Goal: Contribute content: Contribute content

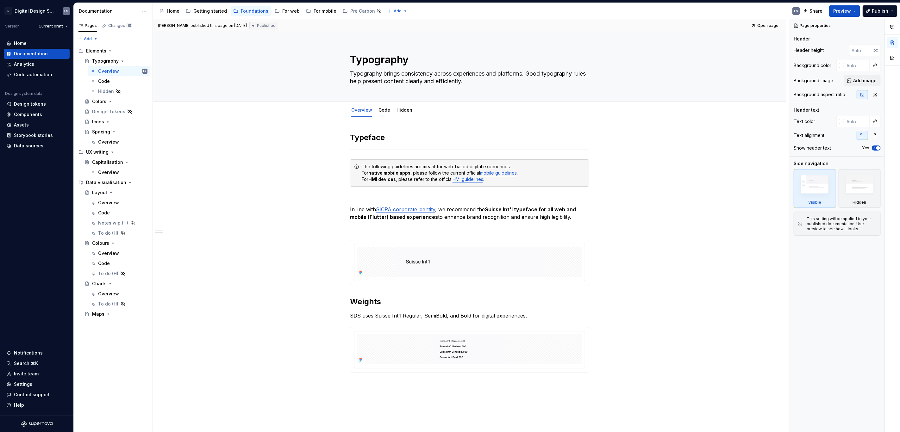
scroll to position [75, 0]
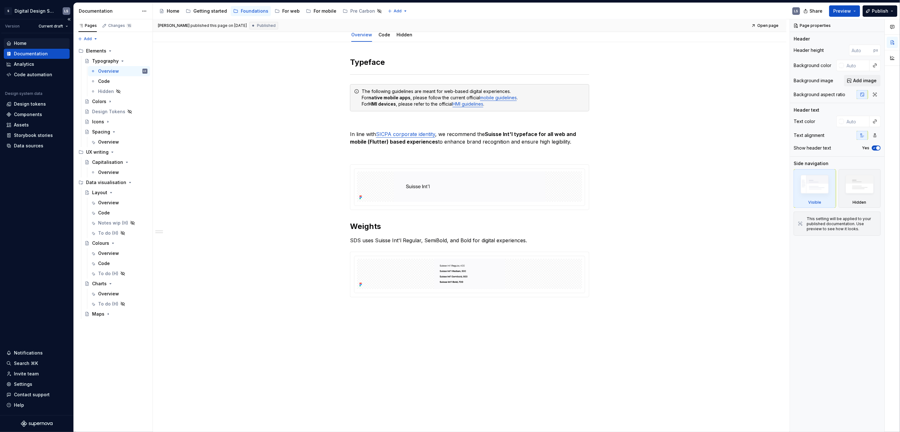
click at [20, 44] on div "Home" at bounding box center [20, 43] width 13 height 6
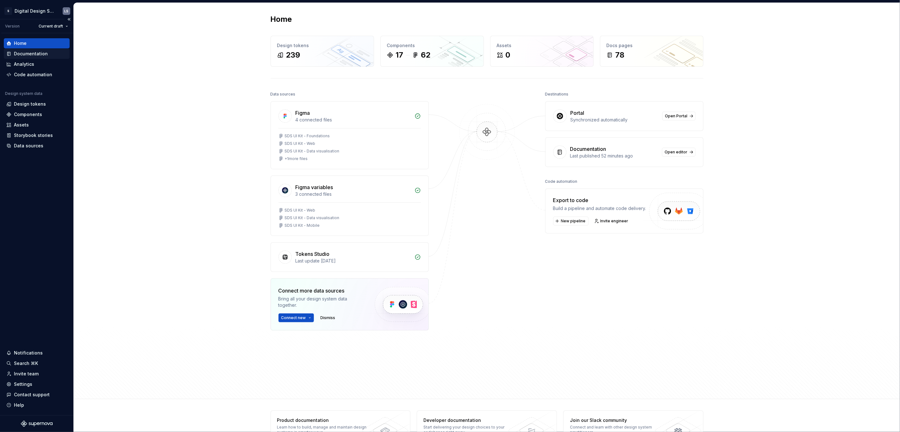
click at [25, 52] on div "Documentation" at bounding box center [31, 54] width 34 height 6
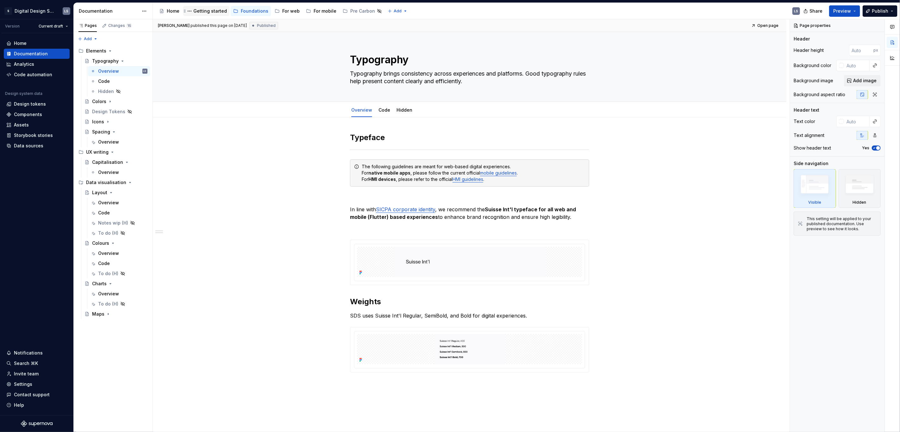
click at [206, 6] on div "Getting started" at bounding box center [206, 11] width 46 height 10
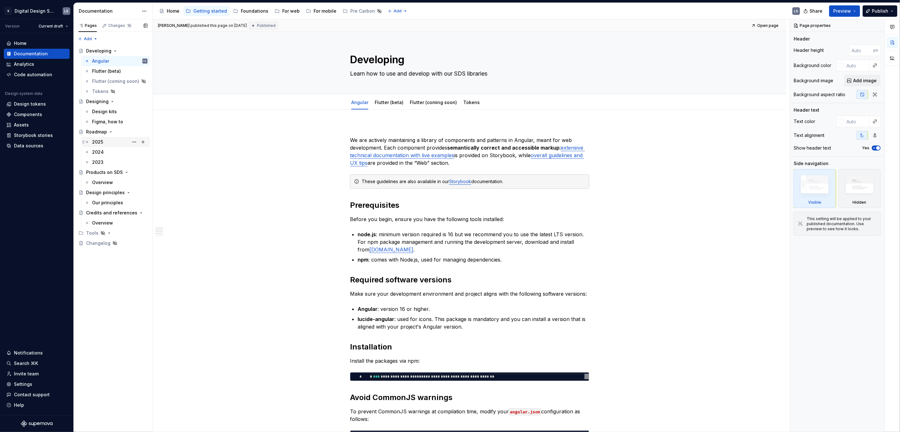
click at [95, 144] on div "2025" at bounding box center [97, 142] width 11 height 6
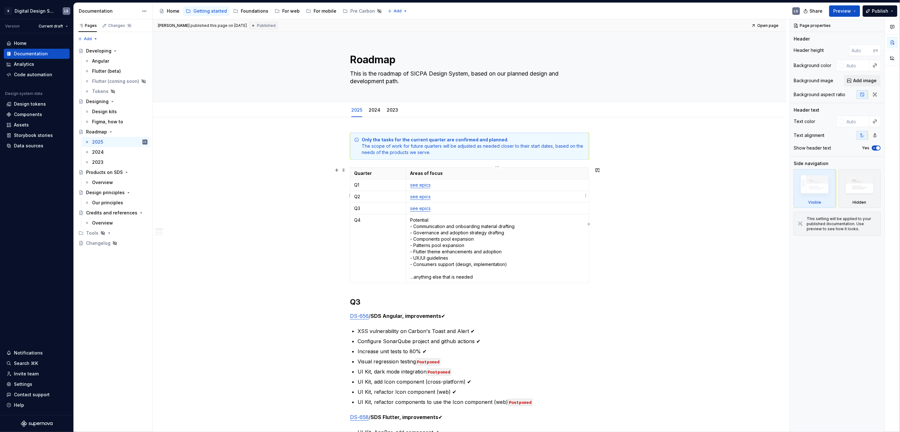
type textarea "*"
click at [454, 191] on td "see epics" at bounding box center [497, 197] width 183 height 12
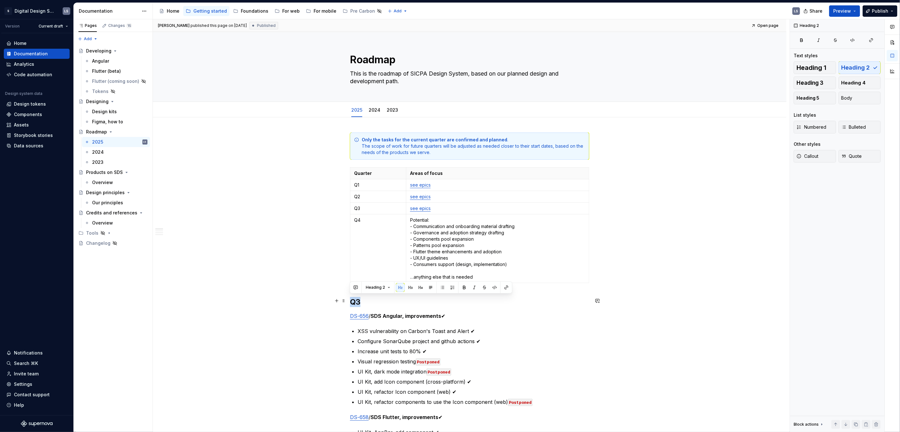
drag, startPoint x: 351, startPoint y: 301, endPoint x: 375, endPoint y: 297, distance: 23.7
click at [375, 297] on h2 "Q3" at bounding box center [469, 302] width 239 height 10
copy h2 "Q3"
click at [350, 299] on h2 "Q3" at bounding box center [469, 302] width 239 height 10
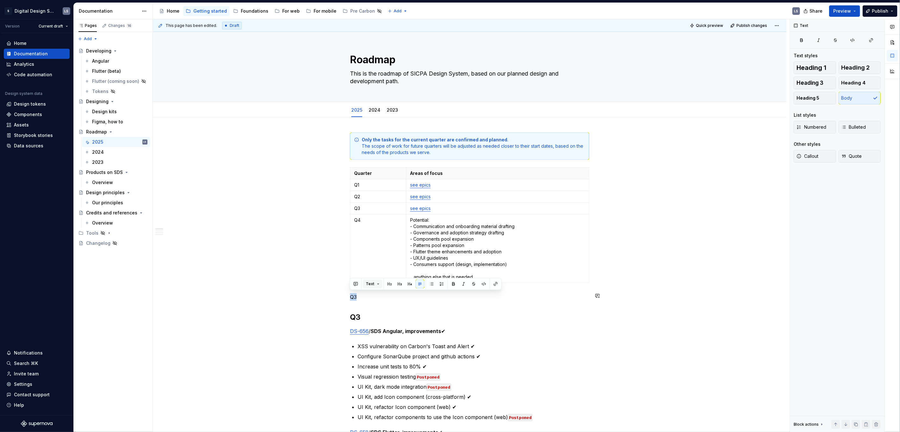
click at [369, 285] on span "Text" at bounding box center [370, 284] width 9 height 5
click at [400, 327] on div "Heading 2" at bounding box center [392, 328] width 23 height 6
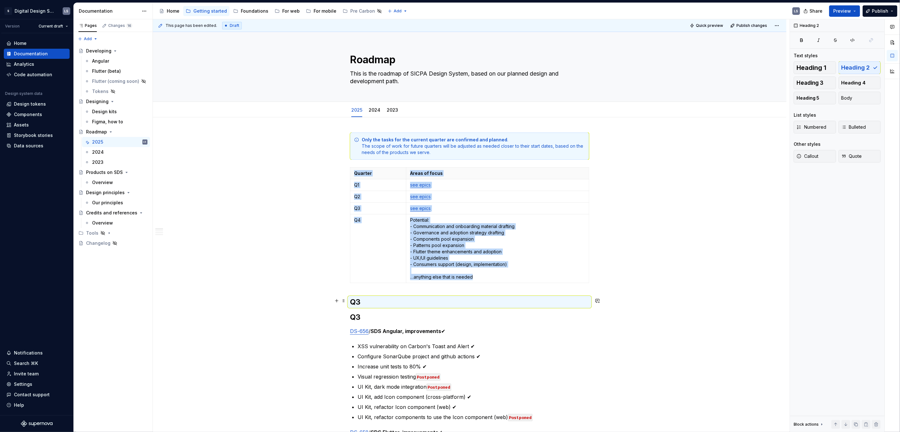
click at [355, 302] on h2 "Q3" at bounding box center [469, 302] width 239 height 10
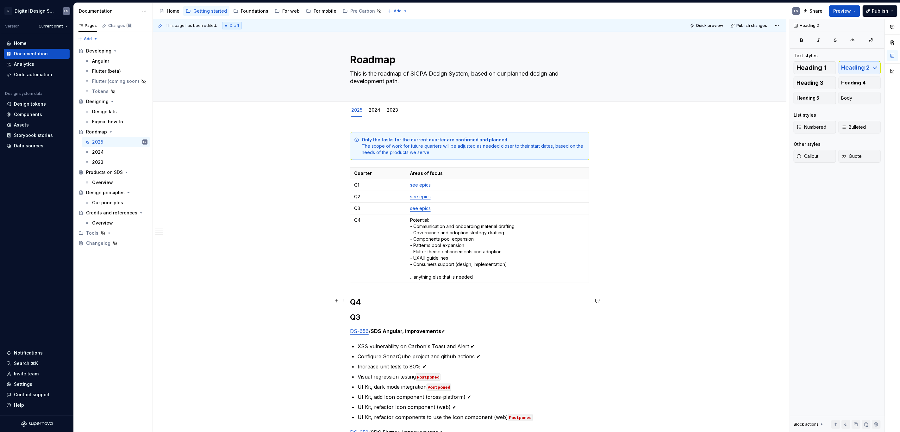
click at [366, 301] on h2 "Q4" at bounding box center [469, 302] width 239 height 10
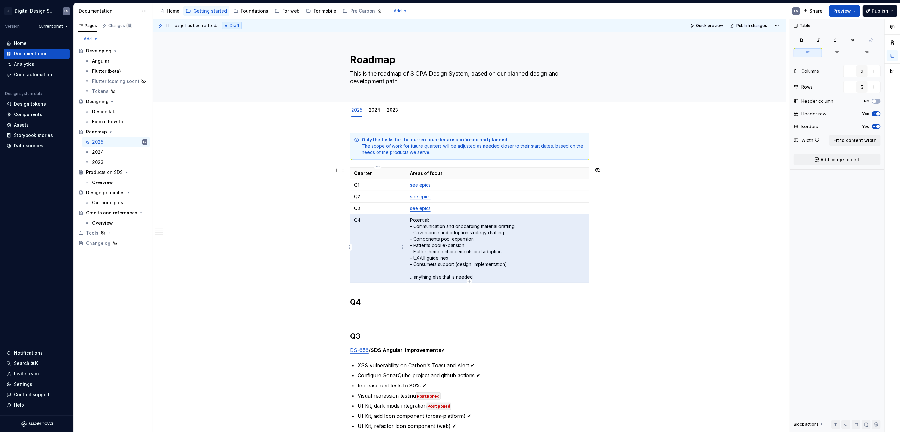
drag, startPoint x: 457, startPoint y: 276, endPoint x: 398, endPoint y: 277, distance: 59.8
click at [398, 277] on tr "Q4 Potential: - Communication and onboarding material drafting - Governance and…" at bounding box center [469, 248] width 239 height 69
click at [511, 275] on p "Potential: - Communication and onboarding material drafting - Governance and ad…" at bounding box center [497, 248] width 175 height 63
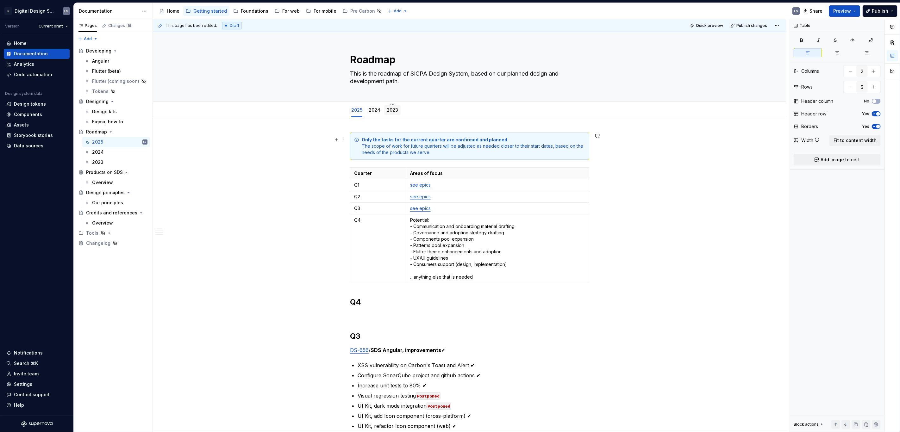
type textarea "*"
click at [417, 110] on span "Add tab" at bounding box center [419, 110] width 15 height 5
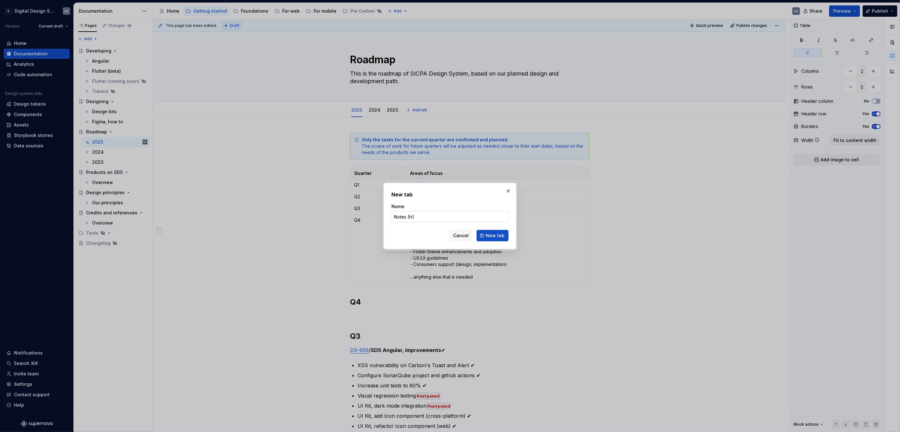
click at [395, 216] on input "Notes (H)" at bounding box center [449, 216] width 117 height 11
click at [454, 215] on input "Notes (H)" at bounding box center [449, 216] width 117 height 11
type input "Notes"
type textarea "*"
type input "Notes 🔒"
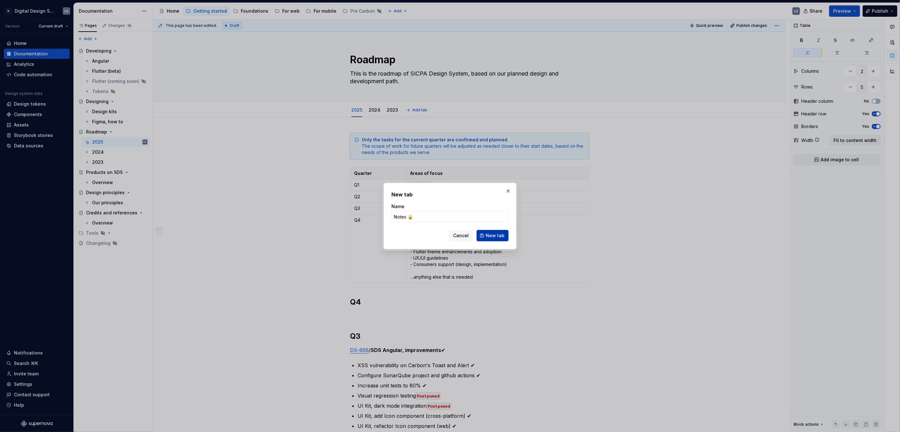
click at [499, 238] on span "New tab" at bounding box center [495, 236] width 19 height 6
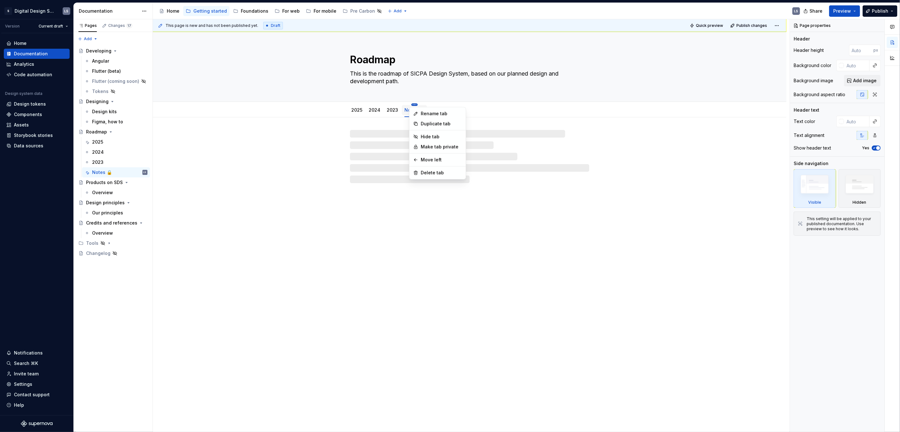
click at [413, 105] on html "2844px x 1366px S Digital Design System LS Version Current draft Home Documenta…" at bounding box center [450, 216] width 900 height 432
click at [436, 135] on div "Hide tab" at bounding box center [441, 137] width 41 height 6
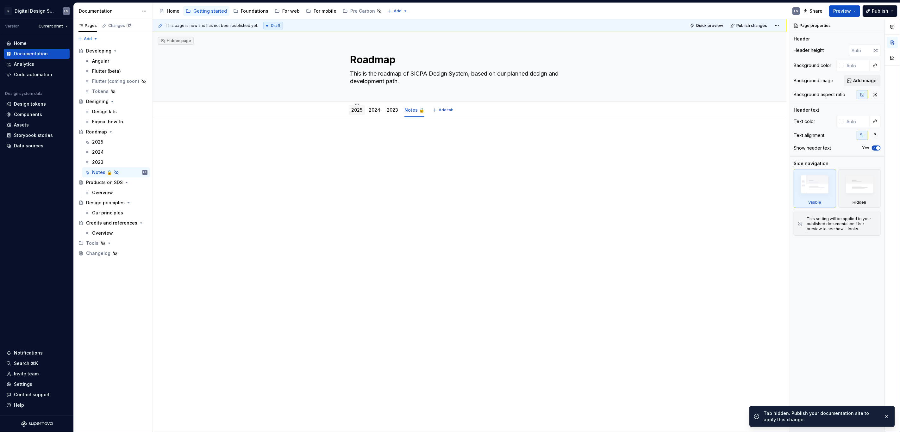
click at [353, 114] on div "2025" at bounding box center [357, 110] width 16 height 10
click at [356, 110] on link "2025" at bounding box center [356, 109] width 11 height 5
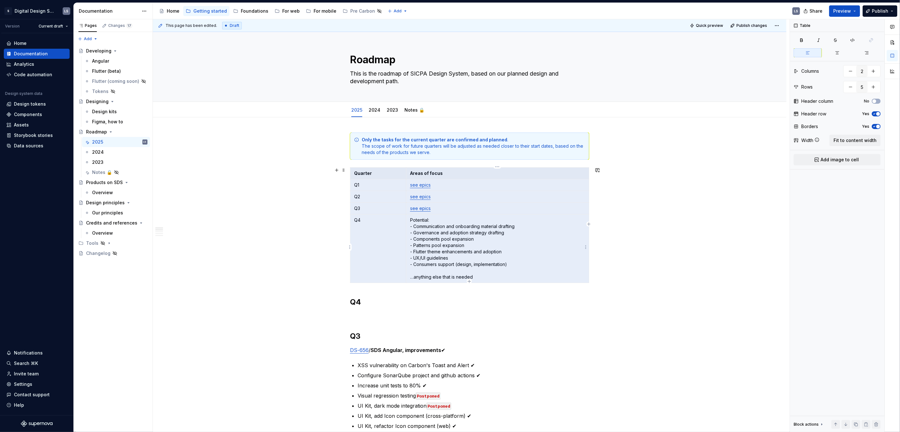
drag, startPoint x: 354, startPoint y: 172, endPoint x: 507, endPoint y: 263, distance: 178.6
click at [507, 263] on tbody "Quarter Areas of focus Q1 see epics Q2 see epics Q3 see epics Q4 Potential: - C…" at bounding box center [469, 225] width 239 height 115
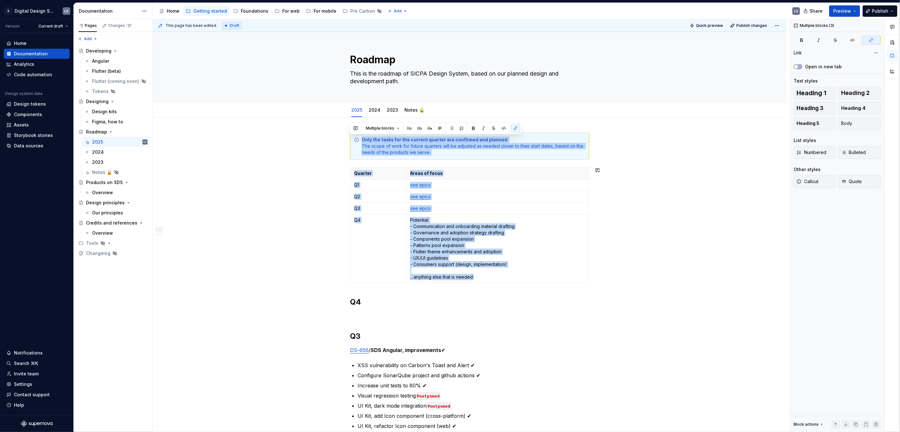
drag, startPoint x: 354, startPoint y: 137, endPoint x: 517, endPoint y: 295, distance: 227.5
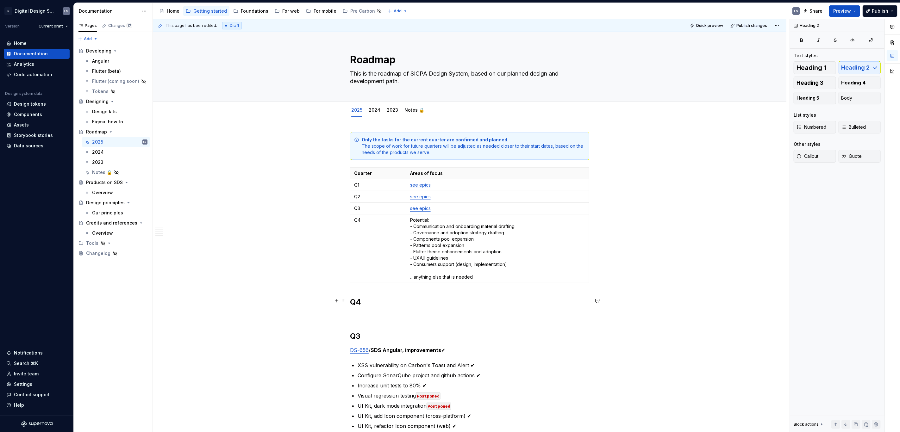
click at [352, 298] on h2 "Q4" at bounding box center [469, 302] width 239 height 10
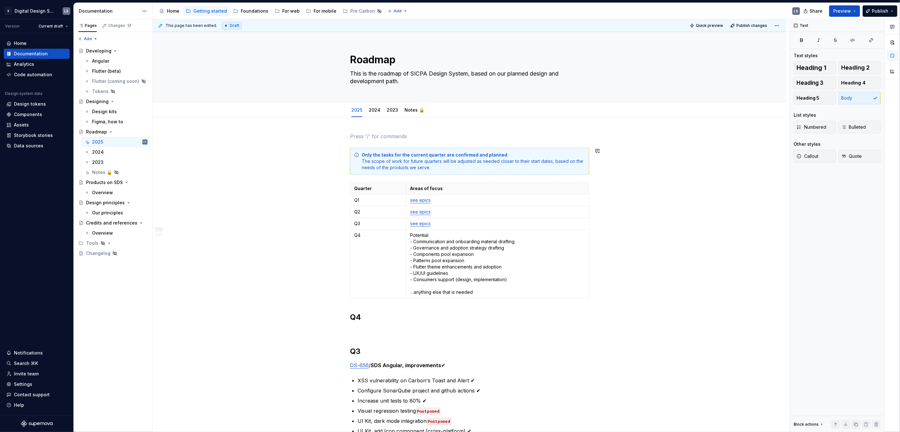
click at [351, 125] on div "This page has been edited. Draft Quick preview Publish changes Roadmap This is …" at bounding box center [471, 225] width 637 height 413
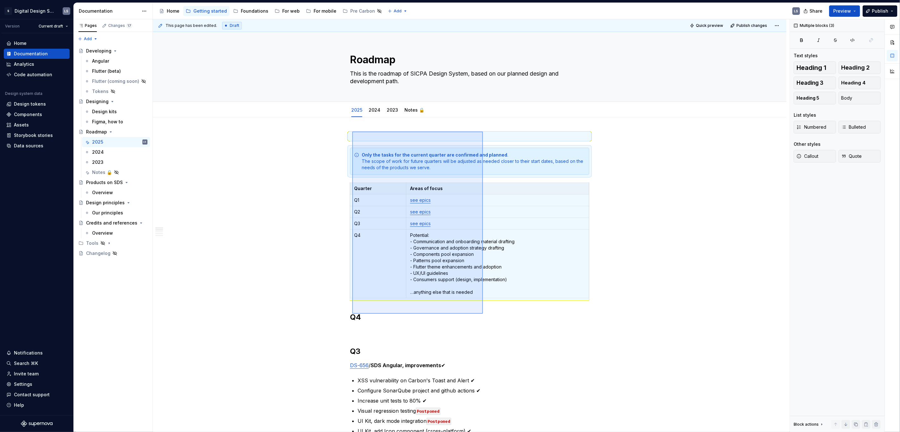
drag, startPoint x: 352, startPoint y: 132, endPoint x: 483, endPoint y: 314, distance: 224.2
click at [483, 314] on div "This page has been edited. Draft Quick preview Publish changes Roadmap This is …" at bounding box center [471, 225] width 637 height 413
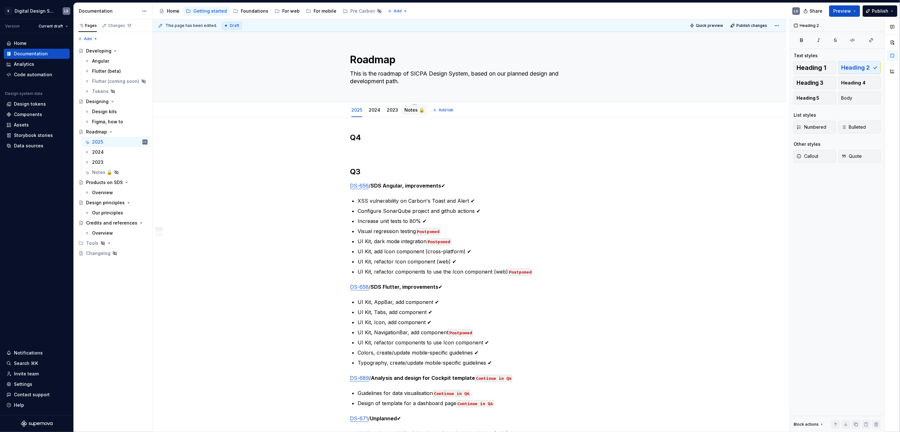
click at [409, 108] on link "Notes 🔒" at bounding box center [414, 109] width 20 height 5
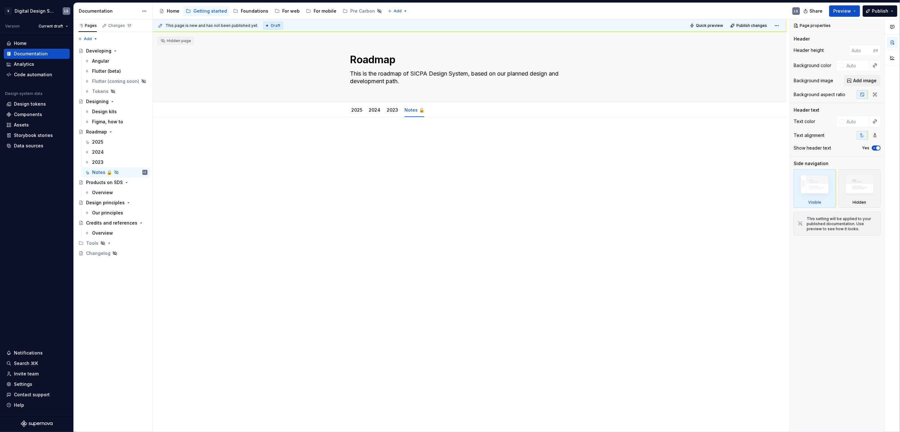
click at [371, 148] on div at bounding box center [469, 145] width 239 height 24
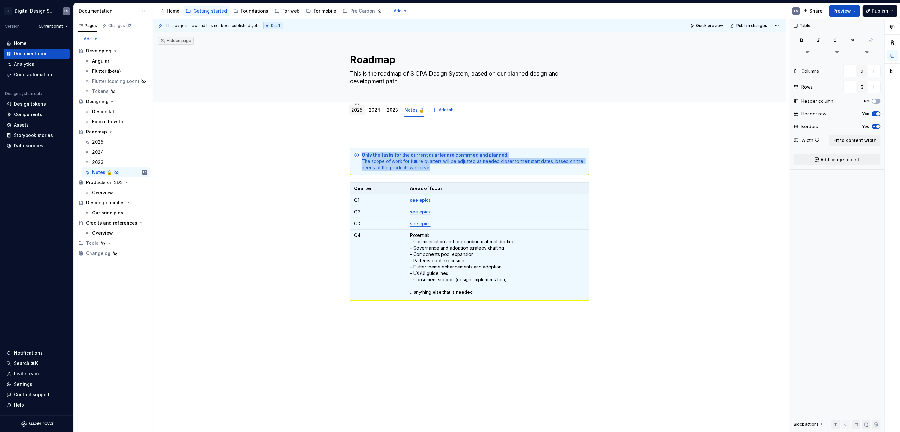
click at [357, 109] on link "2025" at bounding box center [356, 109] width 11 height 5
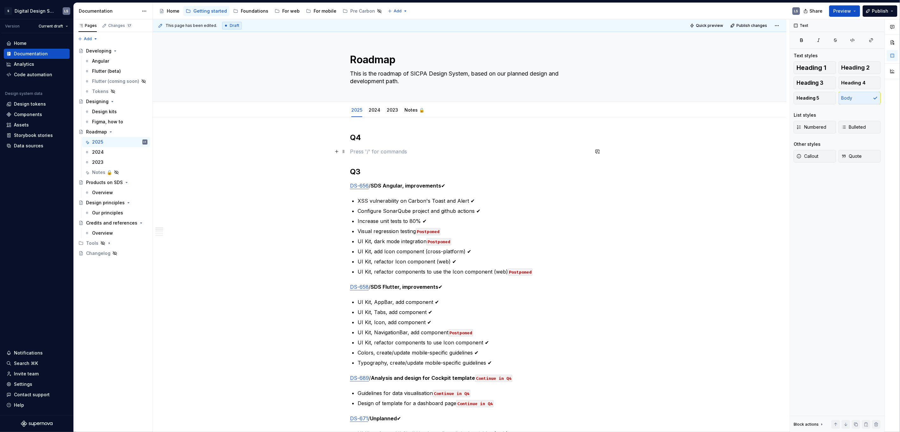
click at [362, 152] on p at bounding box center [469, 152] width 239 height 8
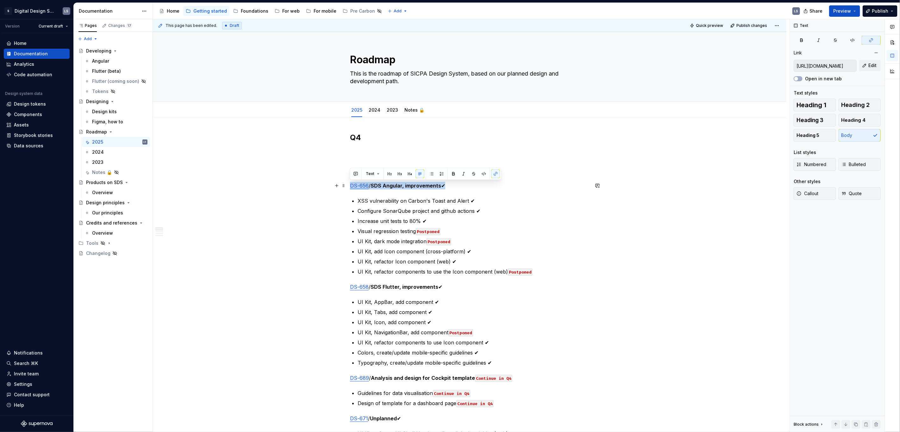
drag, startPoint x: 351, startPoint y: 185, endPoint x: 454, endPoint y: 187, distance: 103.5
click at [454, 187] on p "DS-656 / SDS Angular, improvements ✔" at bounding box center [469, 186] width 239 height 8
copy p "DS-656 / SDS Angular, improvements ✔"
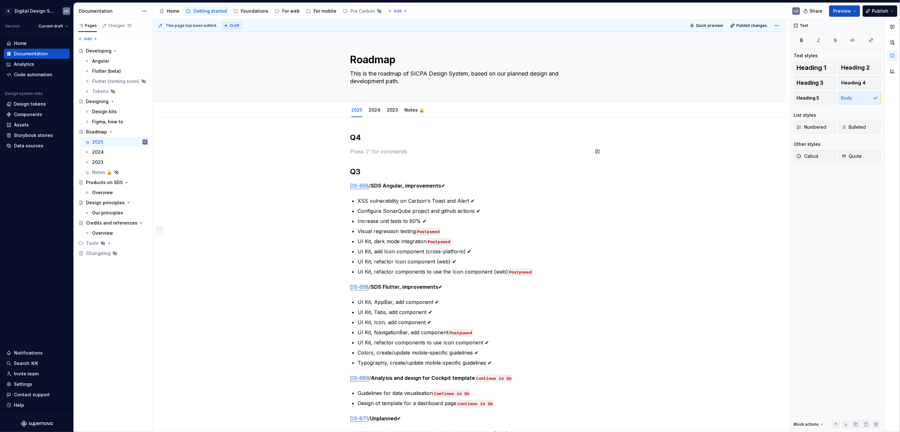
type textarea "*"
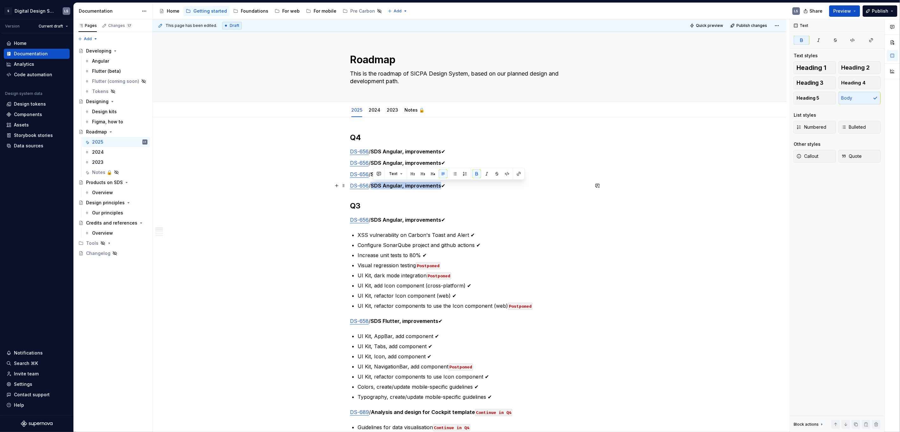
drag, startPoint x: 373, startPoint y: 185, endPoint x: 440, endPoint y: 183, distance: 67.7
click at [440, 183] on strong "SDS Angular, improvements" at bounding box center [405, 186] width 71 height 6
click at [382, 162] on strong "SDS Angular, improvements" at bounding box center [405, 163] width 71 height 6
click at [396, 164] on strong "SDS Angular, improvements" at bounding box center [405, 163] width 71 height 6
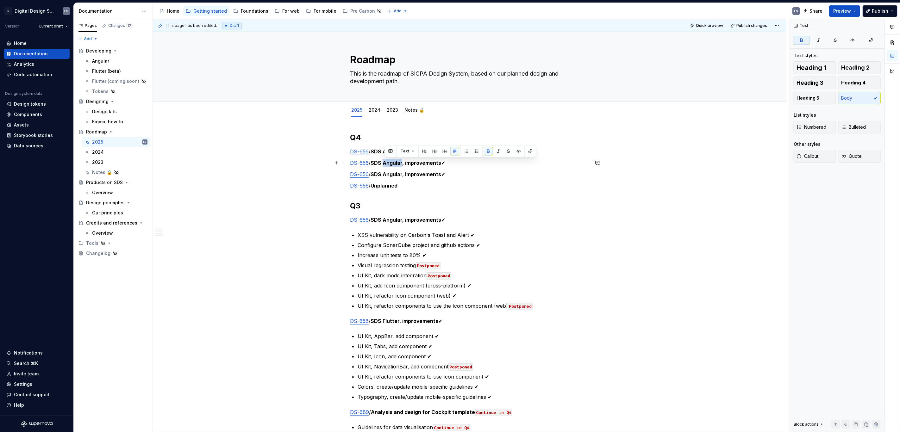
click at [396, 164] on strong "SDS Angular, improvements" at bounding box center [405, 163] width 71 height 6
click at [452, 165] on p "DS-656 / SDS Flutter, improvements ✔" at bounding box center [469, 163] width 239 height 8
drag, startPoint x: 381, startPoint y: 173, endPoint x: 441, endPoint y: 170, distance: 59.5
click at [441, 171] on p "DS-656 / SDS Angular, improvements" at bounding box center [469, 175] width 239 height 8
drag, startPoint x: 435, startPoint y: 173, endPoint x: 374, endPoint y: 175, distance: 61.1
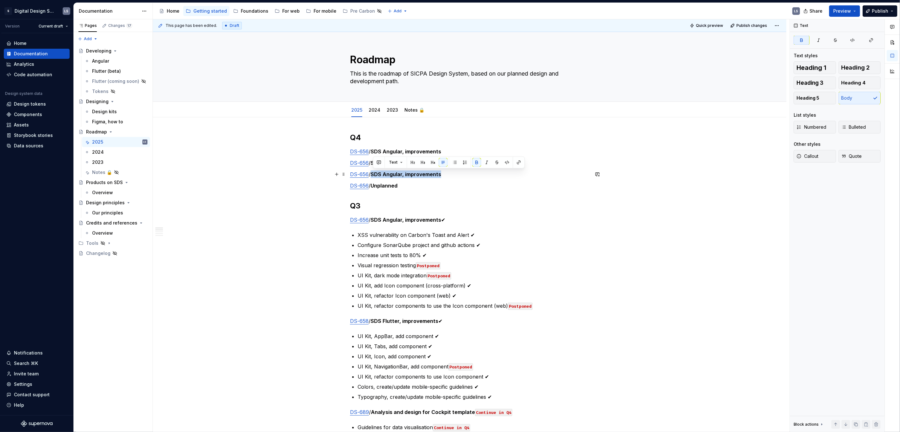
click at [373, 175] on strong "SDS Angular, improvements" at bounding box center [405, 174] width 71 height 6
click at [367, 152] on link "DS-656" at bounding box center [359, 151] width 19 height 6
type textarea "*"
click at [368, 172] on link "DS-656" at bounding box center [359, 174] width 19 height 6
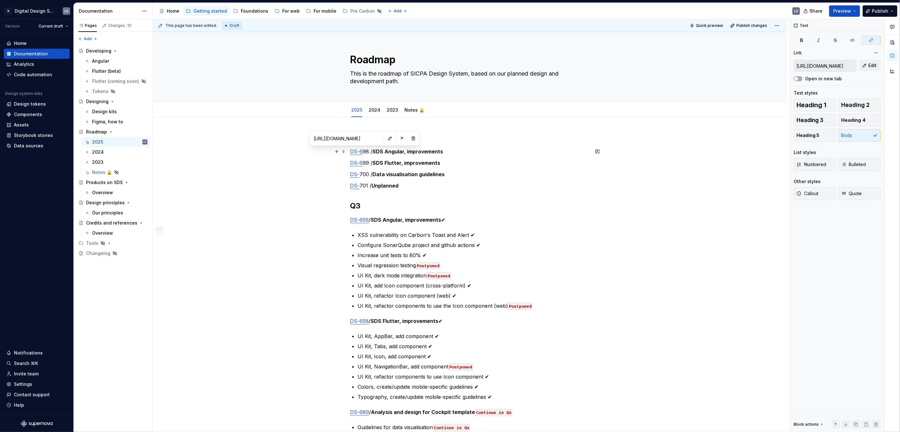
click at [357, 152] on link "DS-6" at bounding box center [356, 151] width 13 height 6
click at [385, 138] on button "button" at bounding box center [389, 138] width 9 height 9
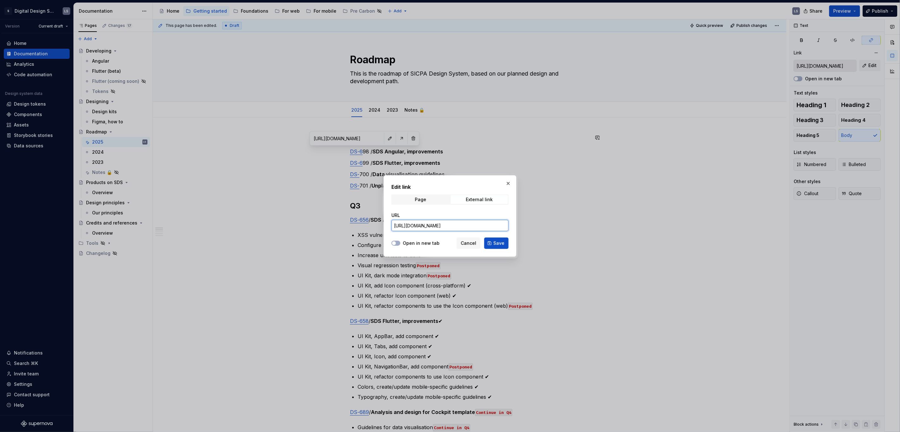
click at [482, 225] on input "[URL][DOMAIN_NAME]" at bounding box center [449, 225] width 117 height 11
type input "[URL][DOMAIN_NAME]"
click at [400, 246] on div at bounding box center [395, 243] width 9 height 6
click at [400, 241] on div at bounding box center [395, 243] width 9 height 6
click at [397, 244] on button "Open in new tab" at bounding box center [395, 243] width 9 height 5
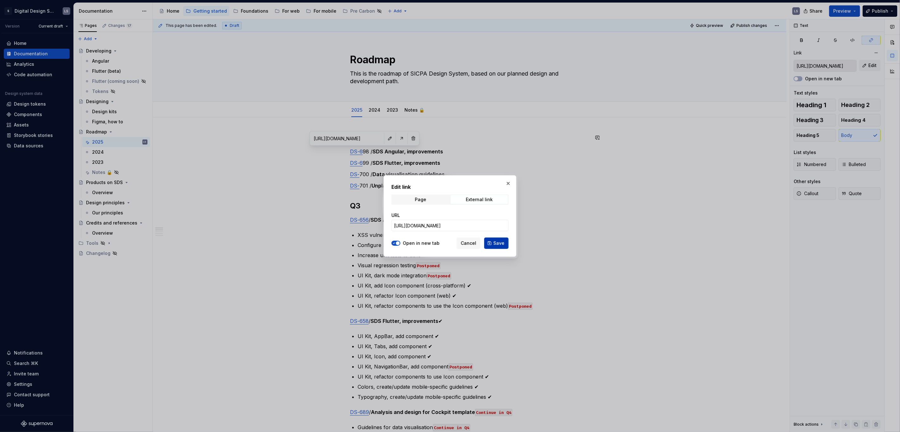
click at [493, 244] on button "Save" at bounding box center [496, 243] width 24 height 11
type input "[URL][DOMAIN_NAME]"
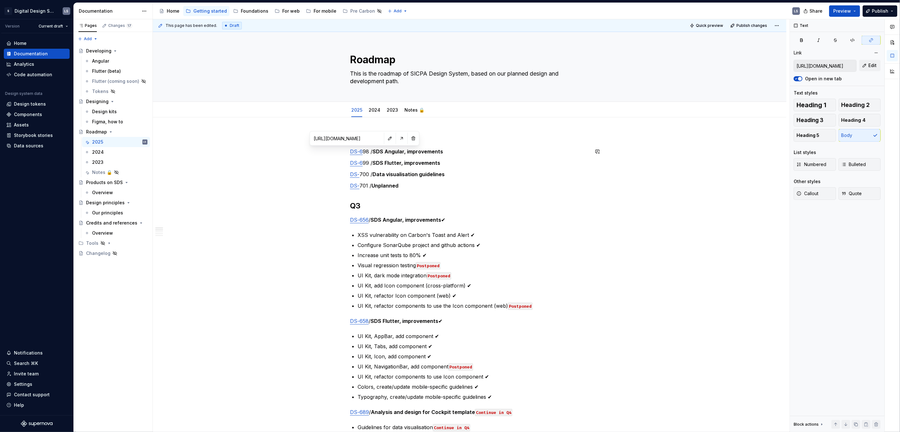
drag, startPoint x: 350, startPoint y: 152, endPoint x: 368, endPoint y: 151, distance: 18.1
click at [368, 151] on p "DS-6 98 / SDS Angular, improvements" at bounding box center [469, 152] width 239 height 8
click at [492, 140] on button "button" at bounding box center [495, 139] width 9 height 9
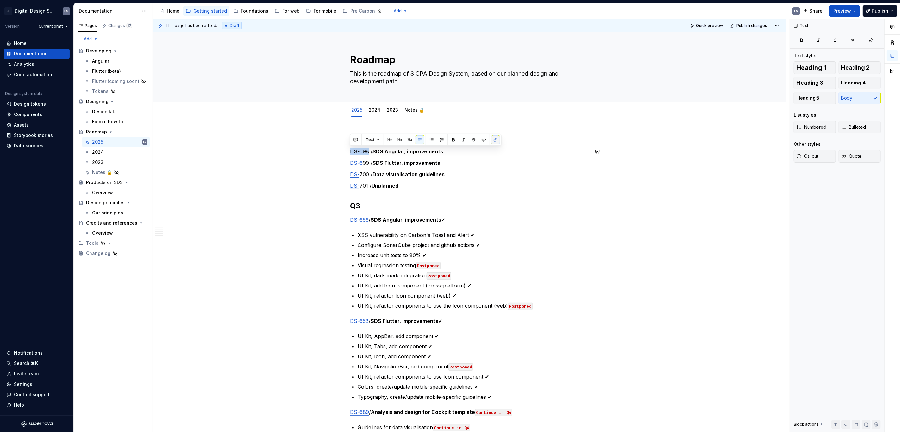
click at [492, 140] on button "button" at bounding box center [495, 139] width 9 height 9
click at [494, 140] on button "button" at bounding box center [495, 139] width 9 height 9
click at [496, 139] on button "button" at bounding box center [495, 139] width 9 height 9
type textarea "*"
click at [868, 39] on button "button" at bounding box center [870, 40] width 19 height 9
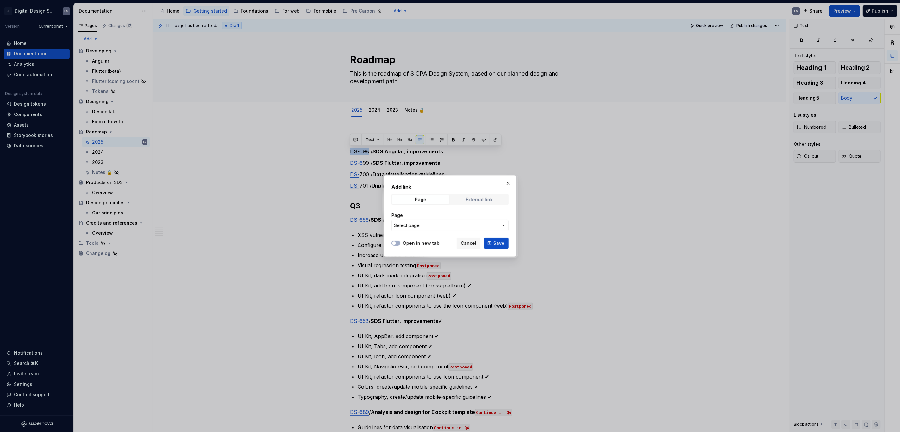
click at [461, 200] on span "External link" at bounding box center [478, 199] width 57 height 9
click at [425, 226] on input "URL" at bounding box center [449, 225] width 117 height 11
paste input "[URL][DOMAIN_NAME]"
type input "[URL][DOMAIN_NAME]"
click at [422, 243] on label "Open in new tab" at bounding box center [421, 243] width 37 height 6
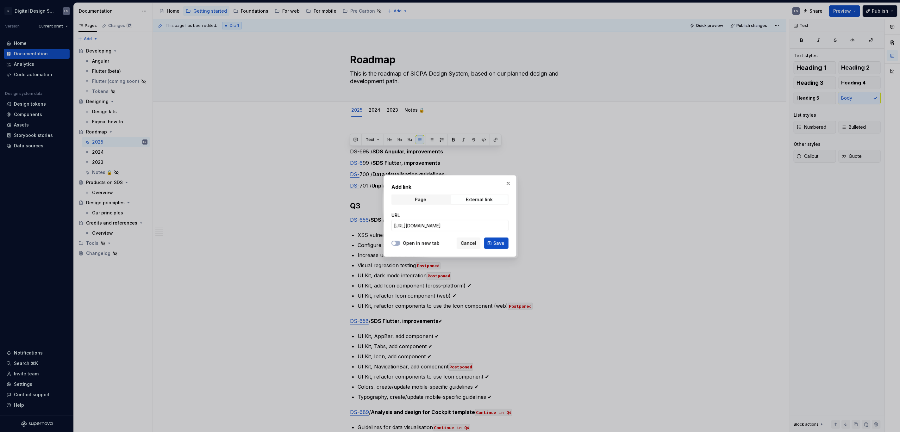
click at [400, 243] on button "Open in new tab" at bounding box center [395, 243] width 9 height 5
click at [505, 244] on button "Save" at bounding box center [496, 243] width 24 height 11
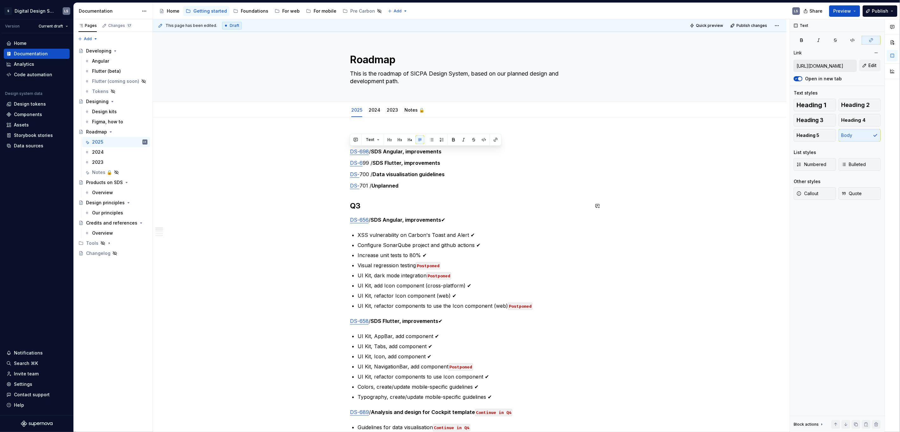
drag, startPoint x: 357, startPoint y: 163, endPoint x: 349, endPoint y: 162, distance: 8.2
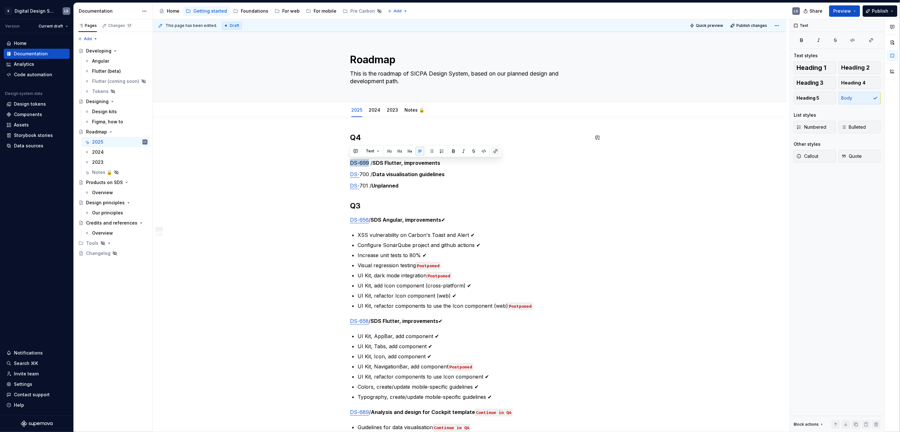
click at [491, 151] on button "button" at bounding box center [495, 151] width 9 height 9
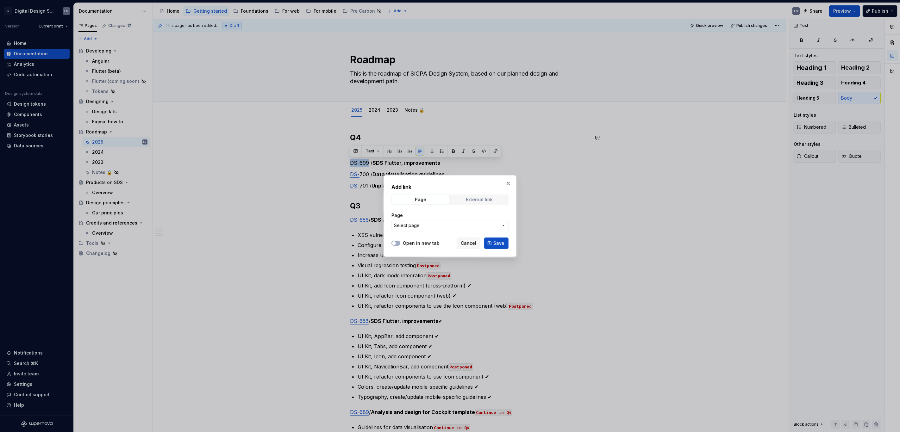
click at [475, 198] on div "External link" at bounding box center [479, 199] width 27 height 5
click at [429, 225] on input "URL" at bounding box center [449, 225] width 117 height 11
paste input "[URL][DOMAIN_NAME]"
type input "[URL][DOMAIN_NAME]"
click at [419, 241] on label "Open in new tab" at bounding box center [421, 243] width 37 height 6
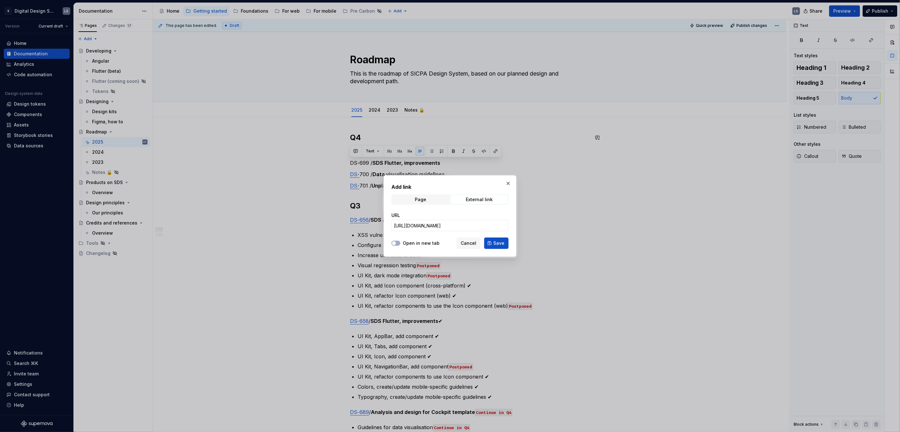
click at [400, 241] on button "Open in new tab" at bounding box center [395, 243] width 9 height 5
click at [500, 241] on span "Save" at bounding box center [498, 243] width 11 height 6
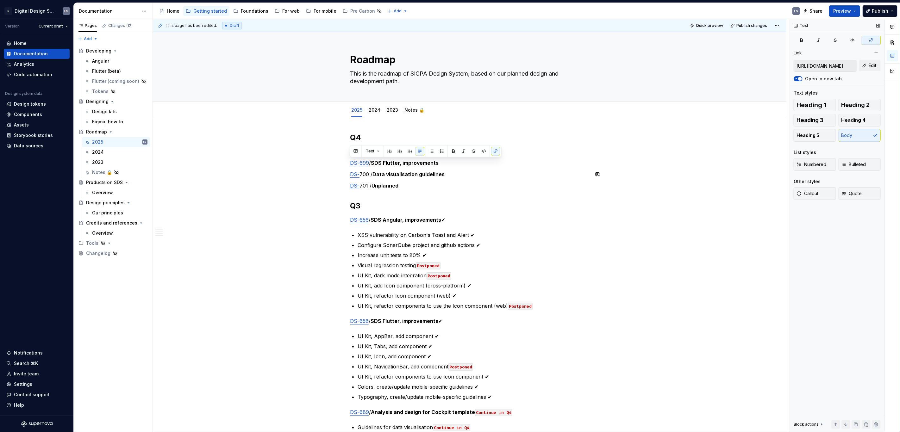
type textarea "*"
click at [874, 66] on span "Edit" at bounding box center [872, 65] width 8 height 6
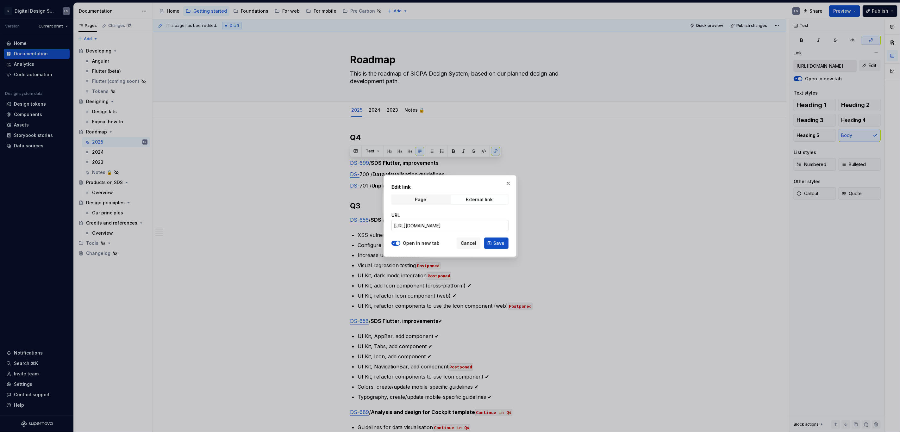
click at [491, 221] on input "[URL][DOMAIN_NAME]" at bounding box center [449, 225] width 117 height 11
click at [490, 222] on input "[URL][DOMAIN_NAME]" at bounding box center [449, 225] width 117 height 11
click at [486, 224] on input "[URL][DOMAIN_NAME]" at bounding box center [449, 225] width 117 height 11
type input "[URL][DOMAIN_NAME]"
click at [494, 241] on span "Save" at bounding box center [498, 243] width 11 height 6
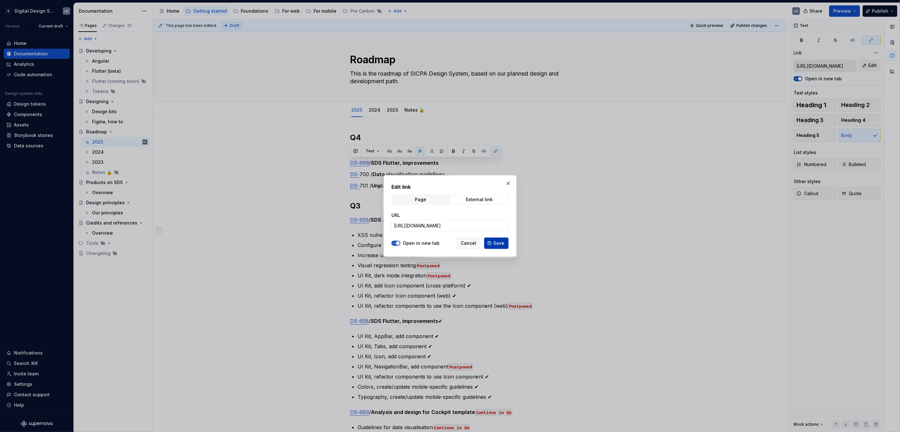
type input "[URL][DOMAIN_NAME]"
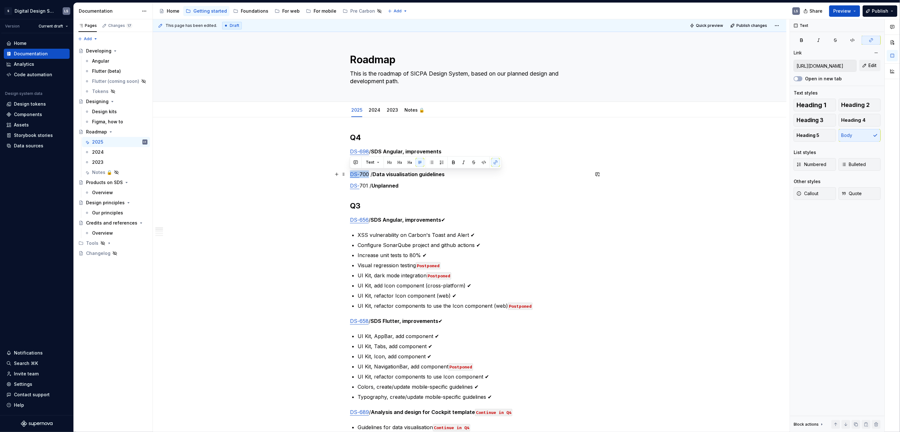
drag, startPoint x: 363, startPoint y: 173, endPoint x: 350, endPoint y: 174, distance: 13.0
click at [350, 174] on p "DS- 700 / Data visualisation guidelines" at bounding box center [469, 175] width 239 height 8
click at [875, 42] on button "button" at bounding box center [870, 40] width 19 height 9
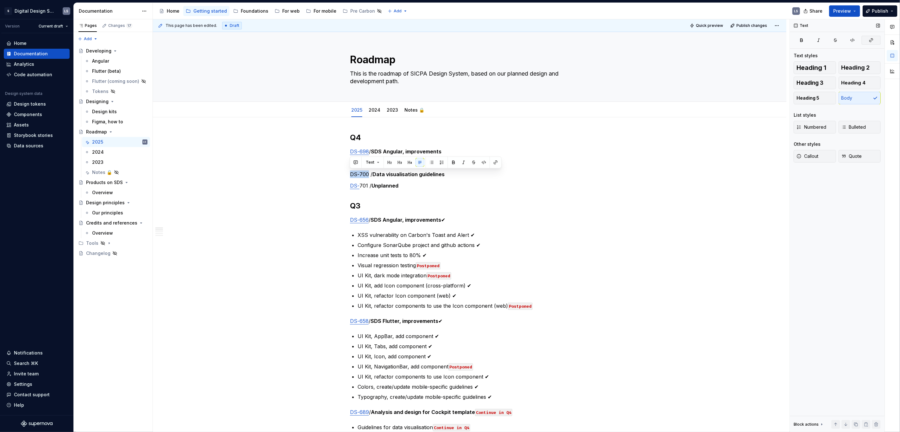
click at [875, 42] on button "button" at bounding box center [870, 40] width 19 height 9
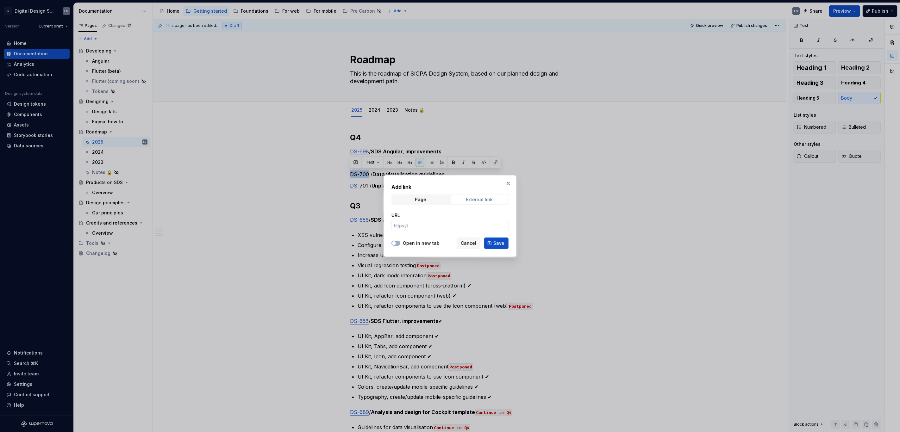
click at [468, 201] on div "External link" at bounding box center [479, 199] width 27 height 5
click at [437, 227] on input "URL" at bounding box center [449, 225] width 117 height 11
paste input "[URL][DOMAIN_NAME]"
type input "[URL][DOMAIN_NAME]"
click at [424, 244] on label "Open in new tab" at bounding box center [421, 243] width 37 height 6
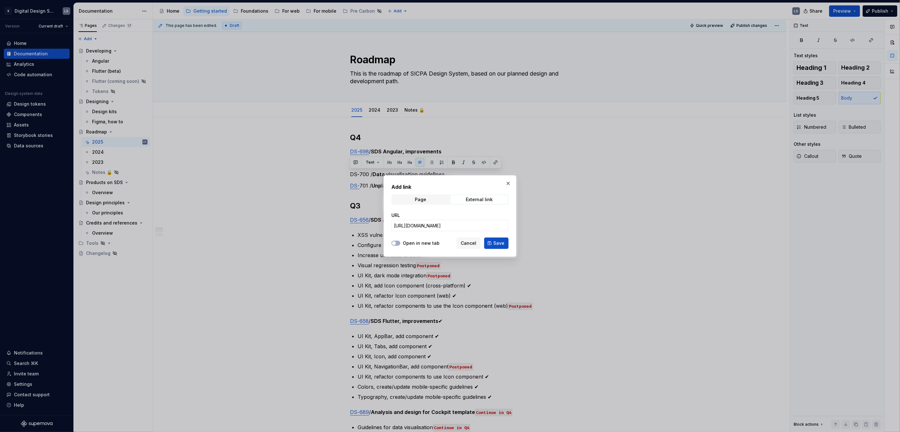
click at [400, 244] on button "Open in new tab" at bounding box center [395, 243] width 9 height 5
click at [494, 244] on button "Save" at bounding box center [496, 243] width 24 height 11
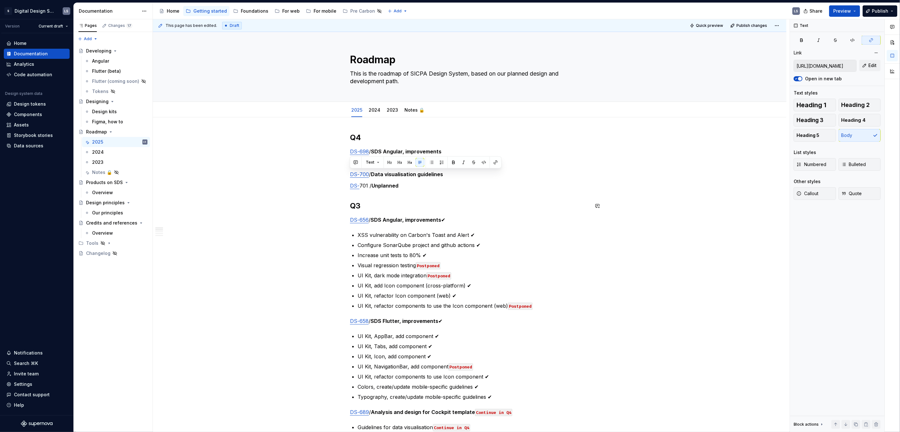
drag, startPoint x: 366, startPoint y: 185, endPoint x: 348, endPoint y: 187, distance: 17.8
type textarea "*"
click at [871, 43] on button "button" at bounding box center [870, 40] width 19 height 9
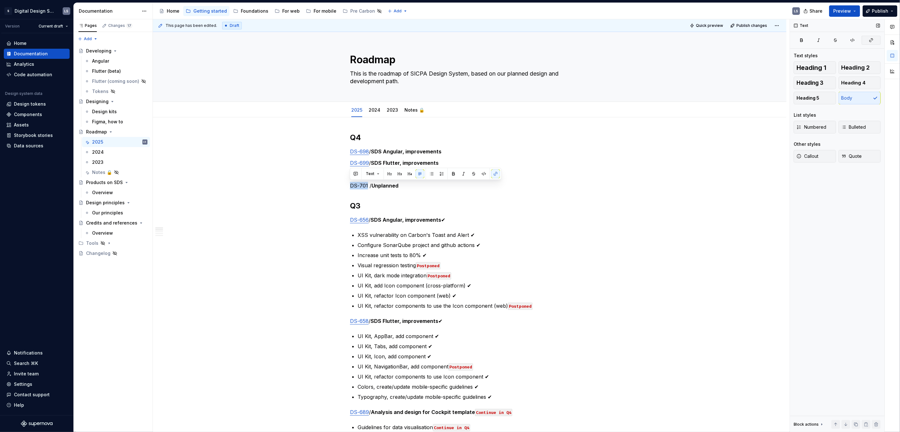
click at [871, 42] on icon "button" at bounding box center [870, 40] width 5 height 5
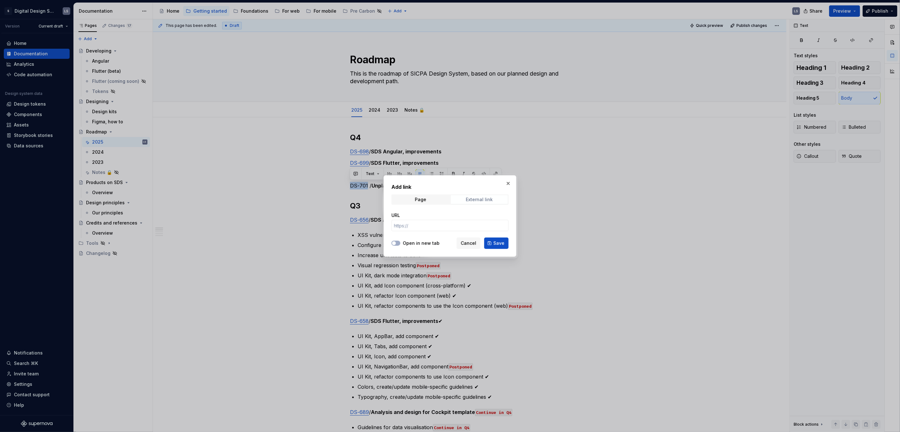
click at [496, 202] on span "External link" at bounding box center [478, 199] width 57 height 9
click at [415, 228] on input "URL" at bounding box center [449, 225] width 117 height 11
paste input "[URL][DOMAIN_NAME]"
type input "[URL][DOMAIN_NAME]"
click at [419, 242] on label "Open in new tab" at bounding box center [421, 243] width 37 height 6
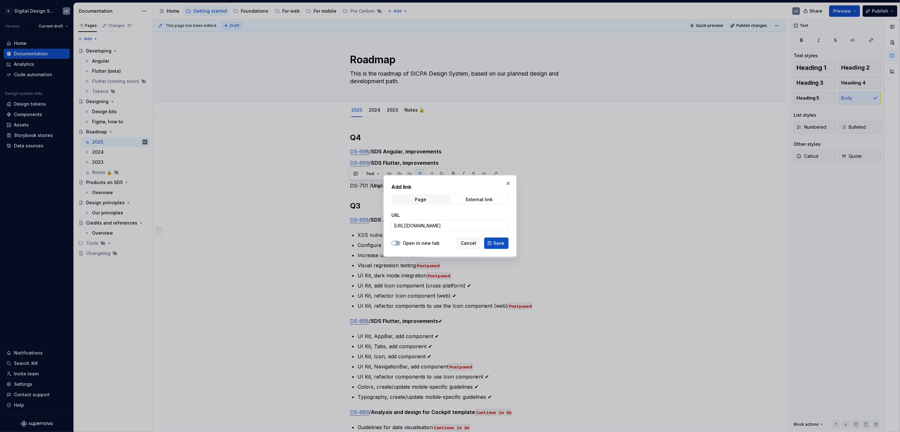
click at [400, 242] on button "Open in new tab" at bounding box center [395, 243] width 9 height 5
click at [492, 240] on button "Save" at bounding box center [496, 243] width 24 height 11
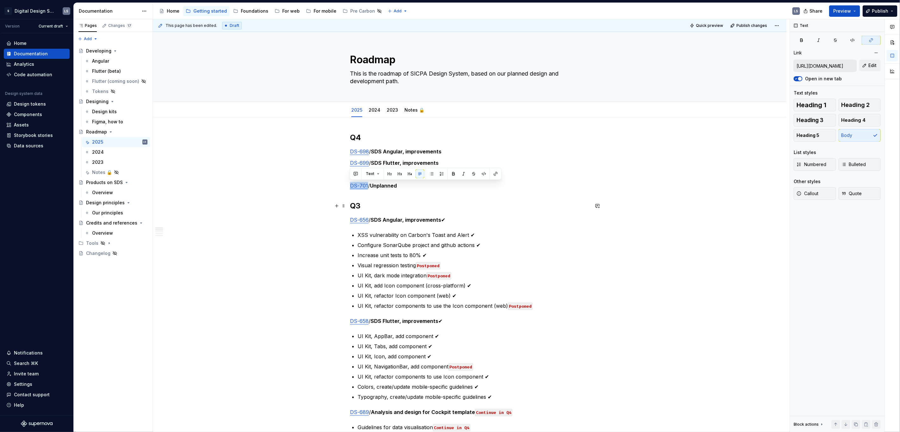
click at [513, 205] on h2 "Q3" at bounding box center [469, 206] width 239 height 10
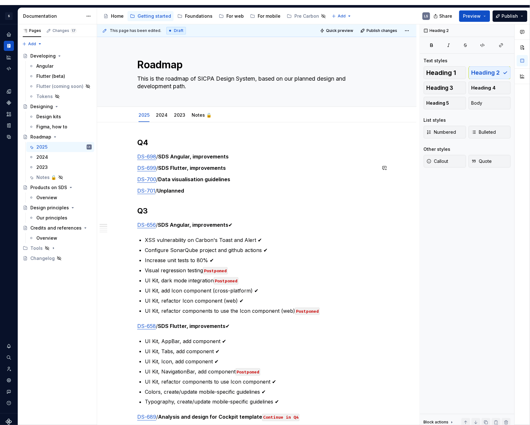
click at [241, 153] on p "DS-698 / SDS Angular, improvements" at bounding box center [256, 157] width 239 height 8
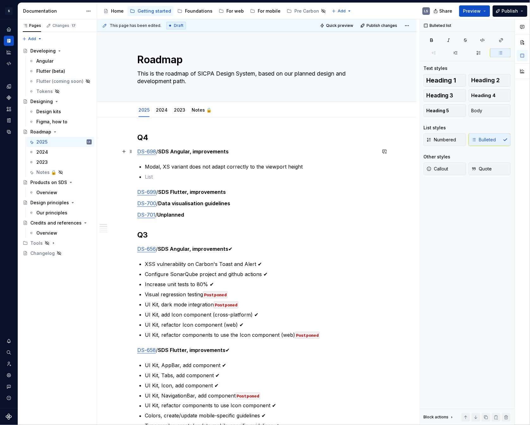
scroll to position [9, 0]
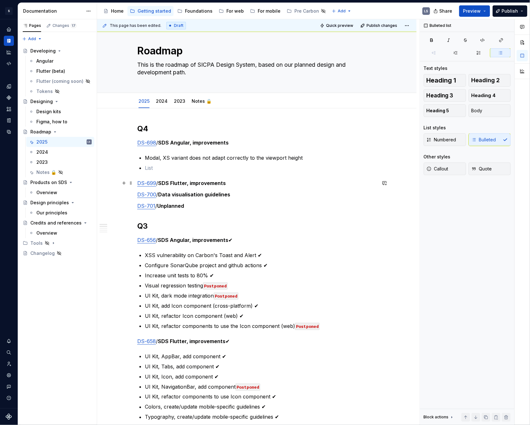
click at [234, 183] on p "DS-699 / SDS Flutter, improvements" at bounding box center [256, 183] width 239 height 8
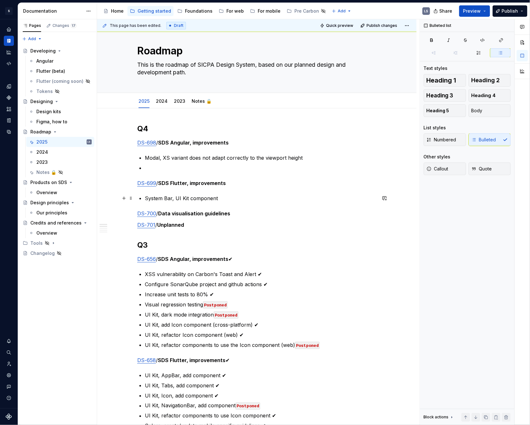
click at [164, 196] on p "System Bar, UI Kit component" at bounding box center [261, 199] width 232 height 8
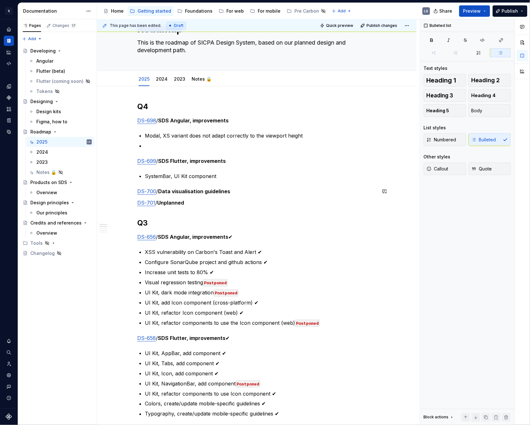
scroll to position [31, 0]
click at [239, 189] on p "DS-700 / Data visualisation guidelines" at bounding box center [256, 191] width 239 height 8
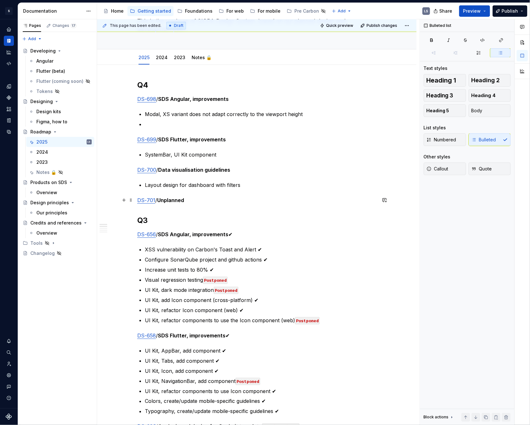
scroll to position [61, 0]
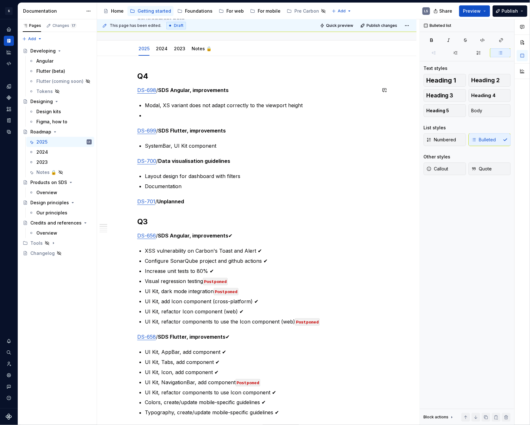
click at [196, 112] on p at bounding box center [261, 116] width 232 height 8
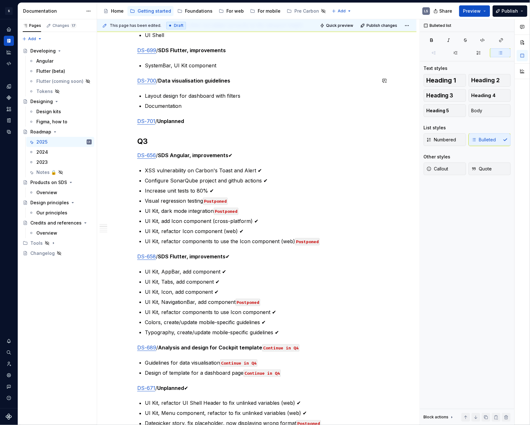
scroll to position [90, 0]
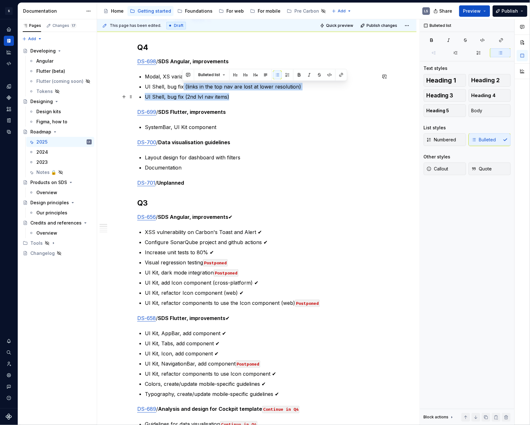
drag, startPoint x: 184, startPoint y: 87, endPoint x: 242, endPoint y: 99, distance: 58.8
click at [242, 99] on ul "Modal, XS variant does not adapt correctly to the viewport height UI Shell, bug…" at bounding box center [261, 87] width 232 height 28
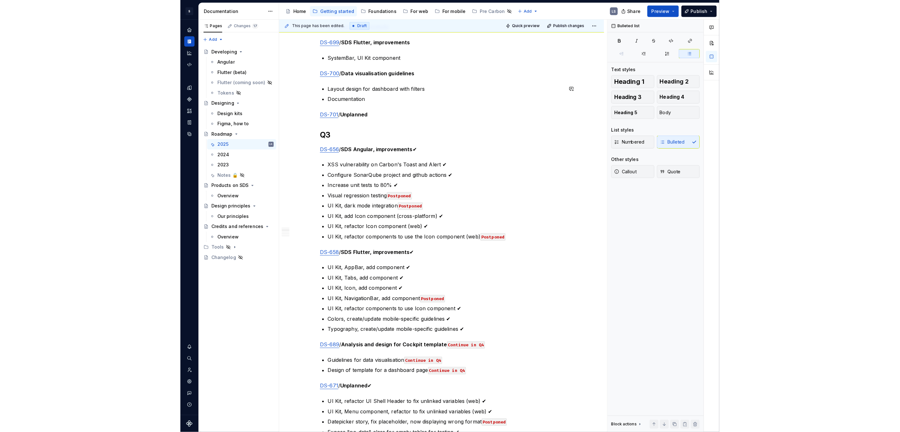
scroll to position [177, 0]
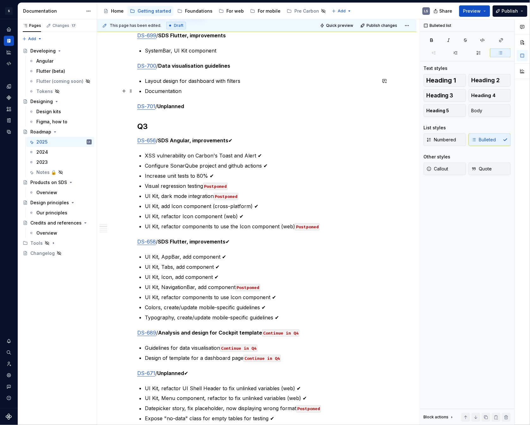
click at [202, 85] on ul "Layout design for dashboard with filters Documentation" at bounding box center [261, 86] width 232 height 18
drag, startPoint x: 242, startPoint y: 84, endPoint x: 246, endPoint y: 83, distance: 4.3
click at [242, 84] on ul "Layout design for dashboard with filters Documentation" at bounding box center [261, 86] width 232 height 18
click at [171, 88] on p "Documentation" at bounding box center [261, 91] width 232 height 8
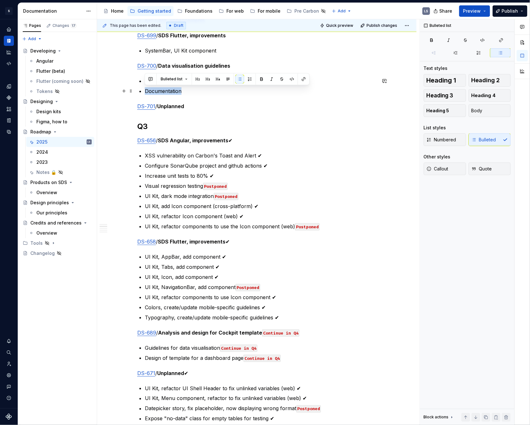
click at [152, 92] on p "Documentation" at bounding box center [261, 91] width 232 height 8
click at [163, 79] on p "Layout design for dashboard with filters" at bounding box center [261, 81] width 232 height 8
click at [162, 79] on p "Layout design for dashboard with filters" at bounding box center [261, 81] width 232 height 8
click at [157, 81] on p "[PERSON_NAME] proposal design for dashboard with filters" at bounding box center [261, 81] width 232 height 8
click at [158, 81] on p "[PERSON_NAME] proposal design for dashboard with filters" at bounding box center [261, 81] width 232 height 8
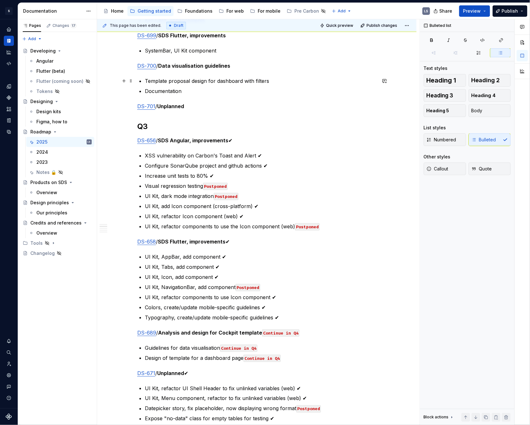
click at [196, 80] on p "Template proposal design for dashboard with filters" at bounding box center [261, 81] width 232 height 8
click at [167, 81] on p "Template proposal for dashboard with filters" at bounding box center [261, 81] width 232 height 8
click at [231, 91] on p "Documentation" at bounding box center [261, 91] width 232 height 8
click at [229, 81] on p "Template design proposal for dashboard with filters" at bounding box center [261, 81] width 232 height 8
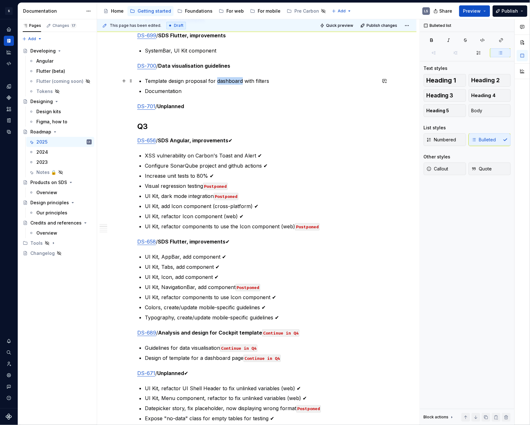
click at [229, 81] on p "Template design proposal for dashboard with filters" at bounding box center [261, 81] width 232 height 8
click at [212, 93] on p "Documentation" at bounding box center [261, 91] width 232 height 8
click at [292, 82] on p "Template design proposal for complex dashboards" at bounding box center [261, 81] width 232 height 8
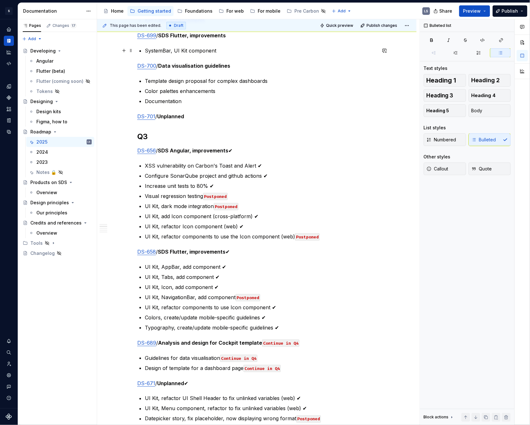
click at [235, 51] on p "SystemBar, UI Kit component" at bounding box center [261, 51] width 232 height 8
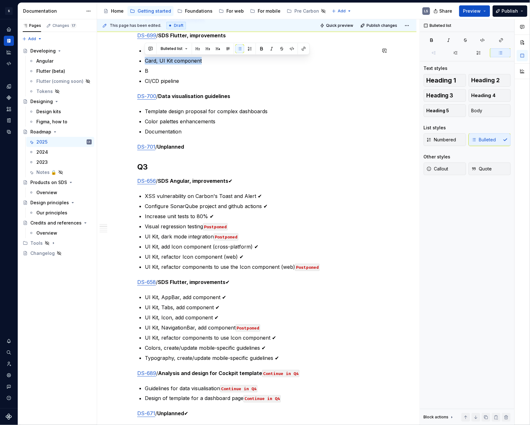
copy p "Card, UI Kit component"
click at [159, 71] on p "B" at bounding box center [261, 71] width 232 height 8
click at [152, 72] on p "Card, UI Kit component" at bounding box center [261, 71] width 232 height 8
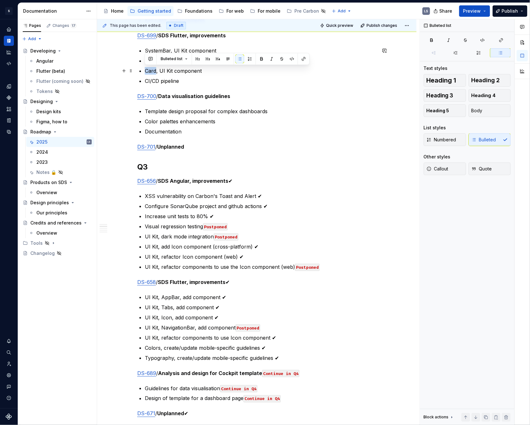
click at [152, 72] on p "Card, UI Kit component" at bounding box center [261, 71] width 232 height 8
click at [245, 73] on p "BottomSheet, UI Kit component" at bounding box center [261, 71] width 232 height 8
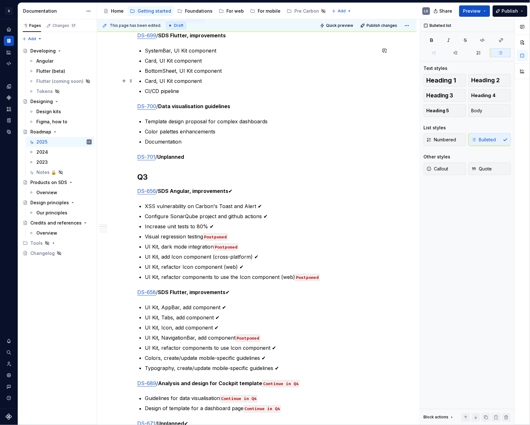
click at [153, 79] on p "Card, UI Kit component" at bounding box center [261, 81] width 232 height 8
click at [222, 78] on p "TextField, UI Kit component" at bounding box center [261, 81] width 232 height 8
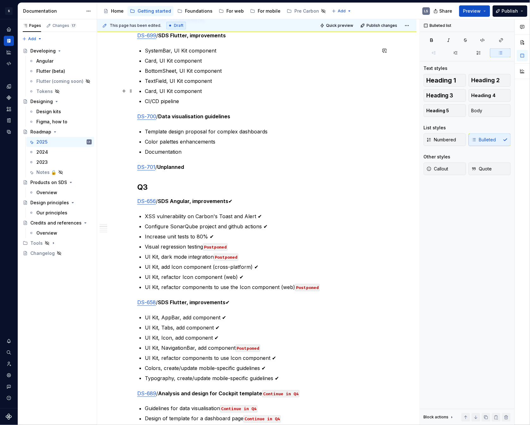
click at [149, 91] on p "Card, UI Kit component" at bounding box center [261, 91] width 232 height 8
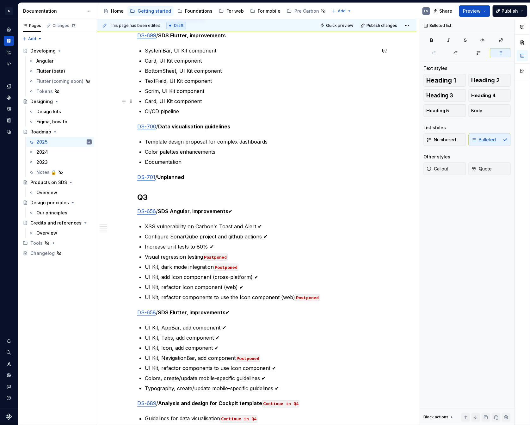
click at [156, 98] on p "Card, UI Kit component" at bounding box center [261, 101] width 232 height 8
drag, startPoint x: 156, startPoint y: 98, endPoint x: 172, endPoint y: 96, distance: 16.2
click at [156, 98] on p "Card, UI Kit component" at bounding box center [261, 101] width 232 height 8
click at [209, 100] on p "Fab, UI Kit component" at bounding box center [261, 101] width 232 height 8
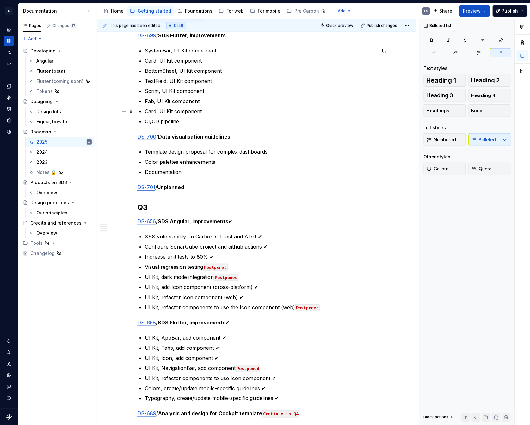
click at [155, 108] on p "Card, UI Kit component" at bounding box center [261, 112] width 232 height 8
click at [151, 109] on p "Card, UI Kit component" at bounding box center [261, 112] width 232 height 8
click at [240, 111] on p "NavigationBar, UI Kit component" at bounding box center [261, 112] width 232 height 8
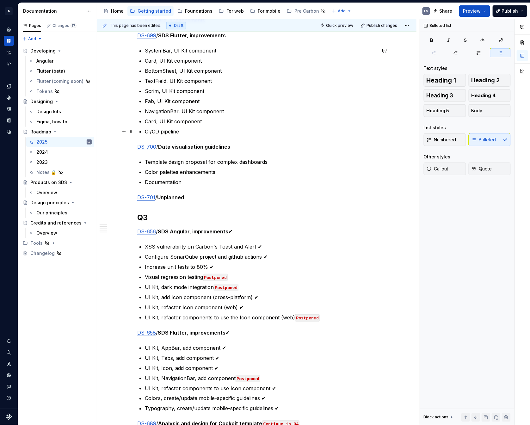
click at [150, 122] on p "Card, UI Kit component" at bounding box center [261, 122] width 232 height 8
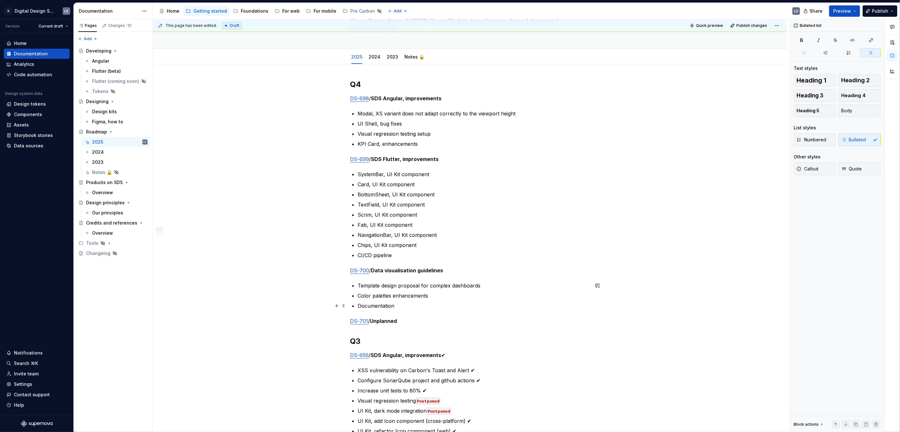
scroll to position [53, 0]
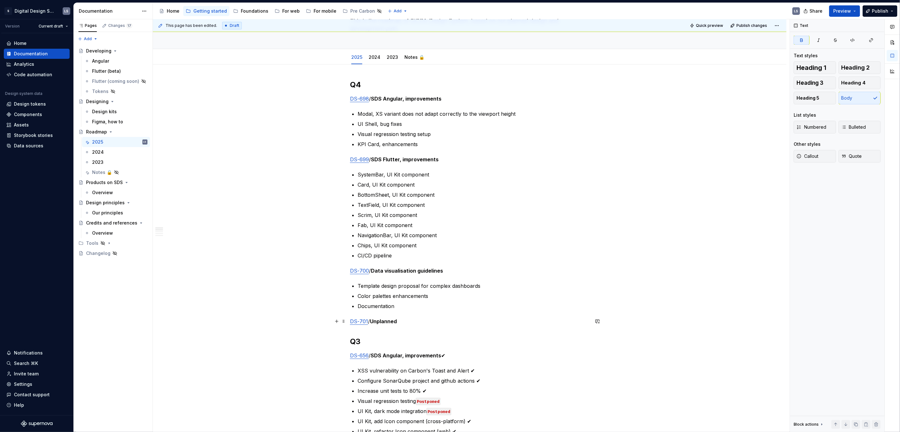
click at [418, 324] on p "DS-701 / Unplanned" at bounding box center [469, 322] width 239 height 8
click at [707, 27] on span "Quick preview" at bounding box center [709, 25] width 27 height 5
click at [851, 9] on span "Preview" at bounding box center [842, 11] width 18 height 6
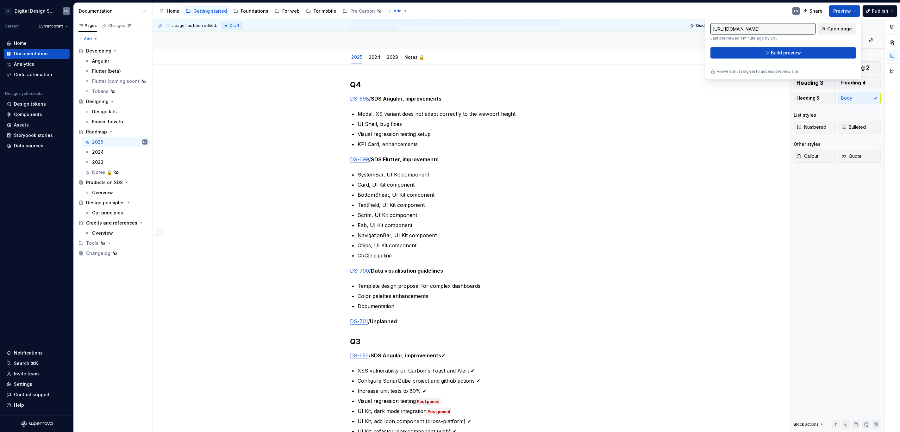
click at [844, 28] on span "Open page" at bounding box center [839, 29] width 25 height 6
click at [635, 51] on div "2025 2024 2023 Notes 🔒 Add tab" at bounding box center [469, 57] width 583 height 14
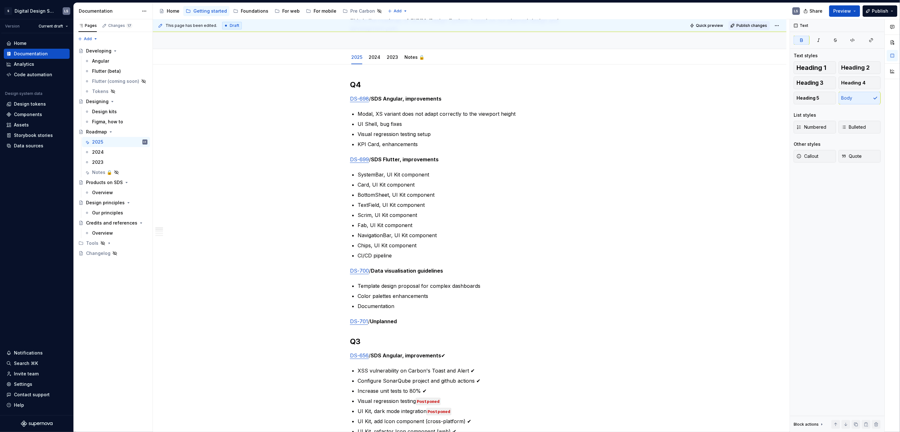
click at [747, 26] on span "Publish changes" at bounding box center [751, 25] width 31 height 5
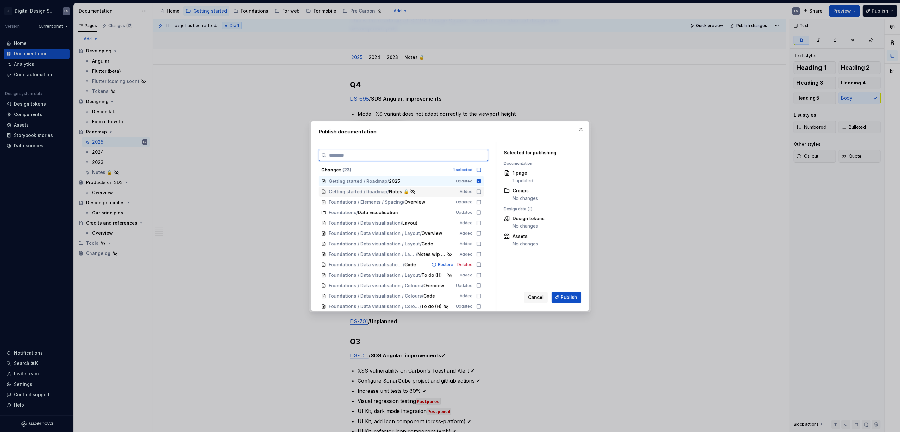
click at [469, 194] on span "Added" at bounding box center [466, 191] width 13 height 5
click at [561, 300] on button "Publish" at bounding box center [566, 297] width 30 height 11
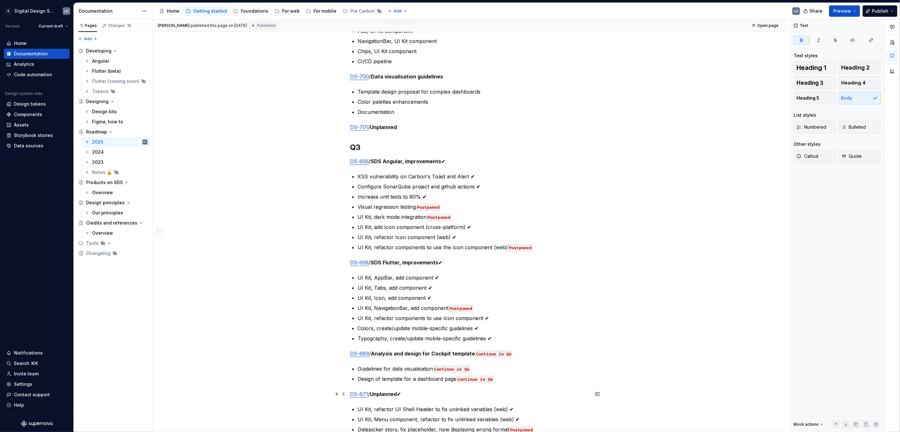
scroll to position [299, 0]
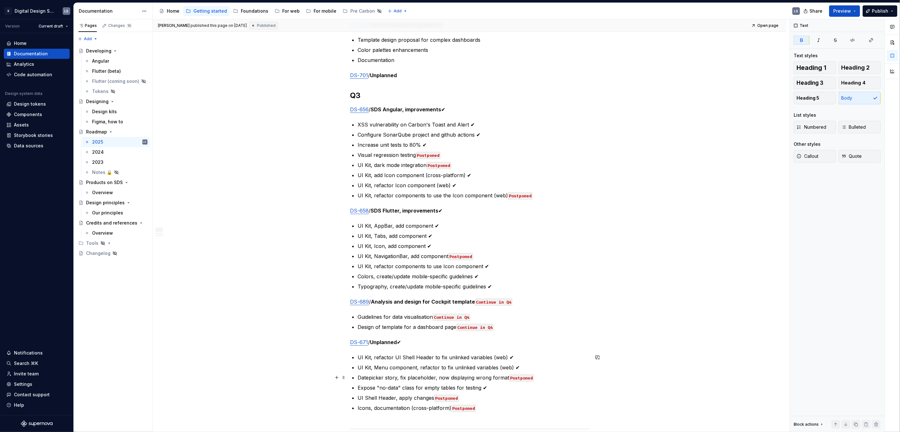
click at [521, 378] on code "Postponed" at bounding box center [521, 378] width 25 height 7
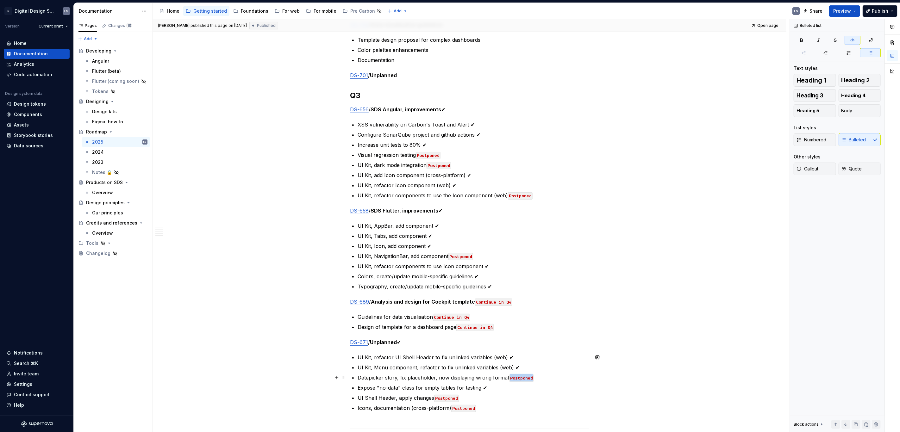
click at [521, 378] on code "Postponed" at bounding box center [521, 378] width 25 height 7
copy code "Postponed"
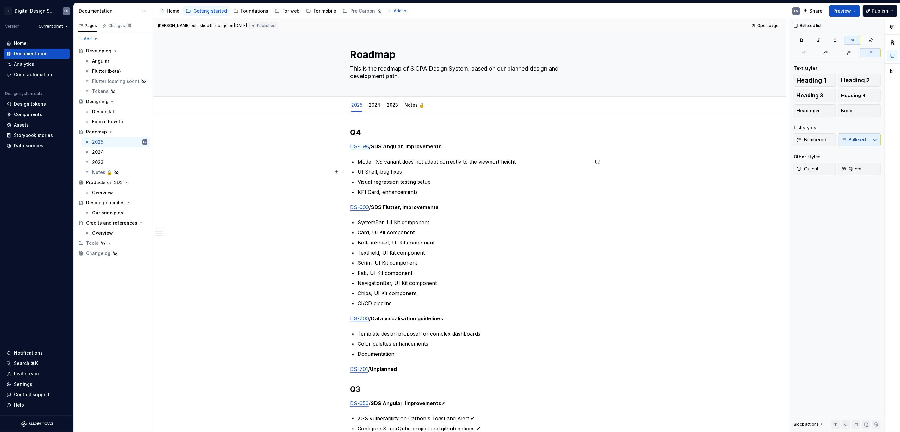
scroll to position [0, 0]
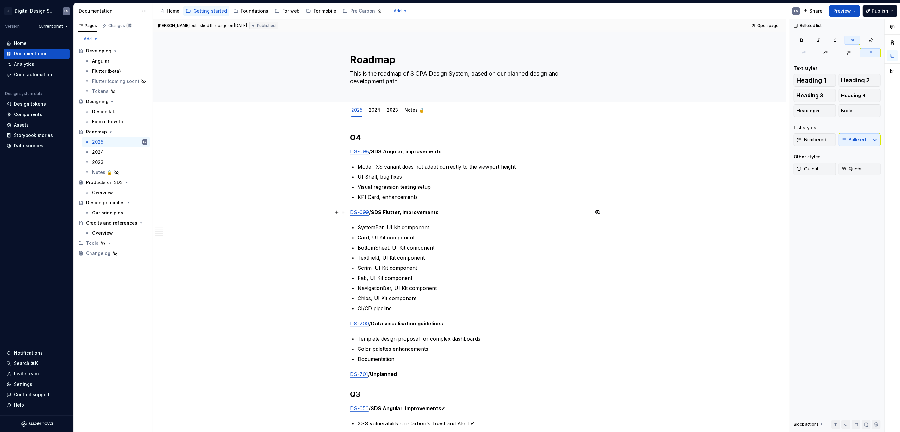
click at [470, 212] on p "DS-699 / SDS Flutter, improvements" at bounding box center [469, 212] width 239 height 8
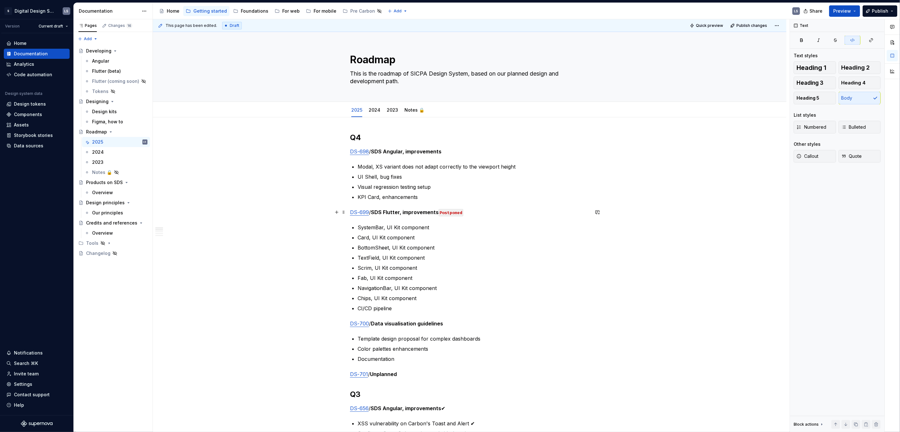
click at [453, 212] on code "Postponed" at bounding box center [450, 212] width 25 height 7
click at [748, 24] on span "Publish changes" at bounding box center [751, 25] width 31 height 5
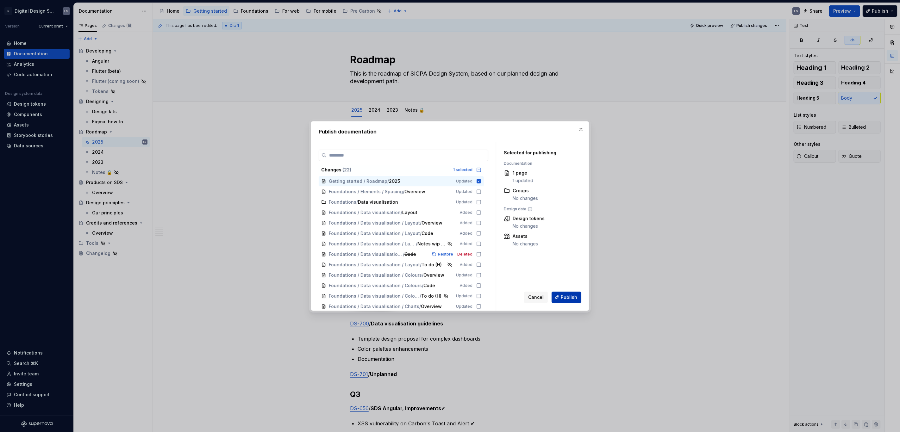
click at [573, 296] on span "Publish" at bounding box center [569, 297] width 16 height 6
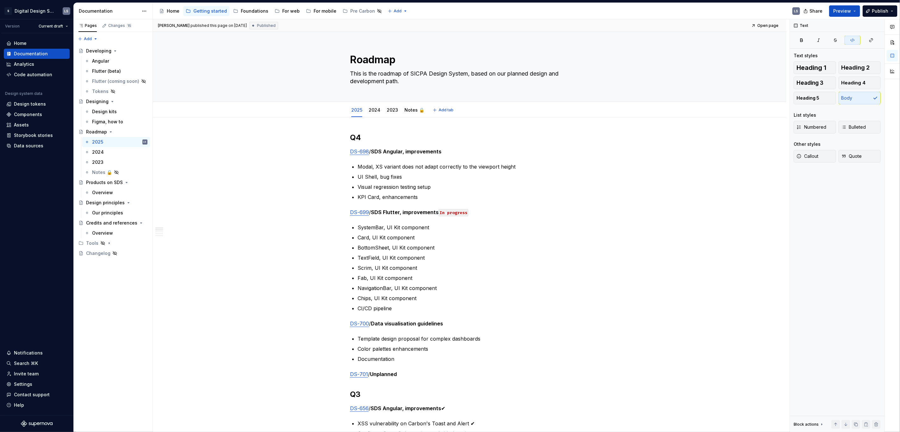
type textarea "*"
